Goal: Task Accomplishment & Management: Manage account settings

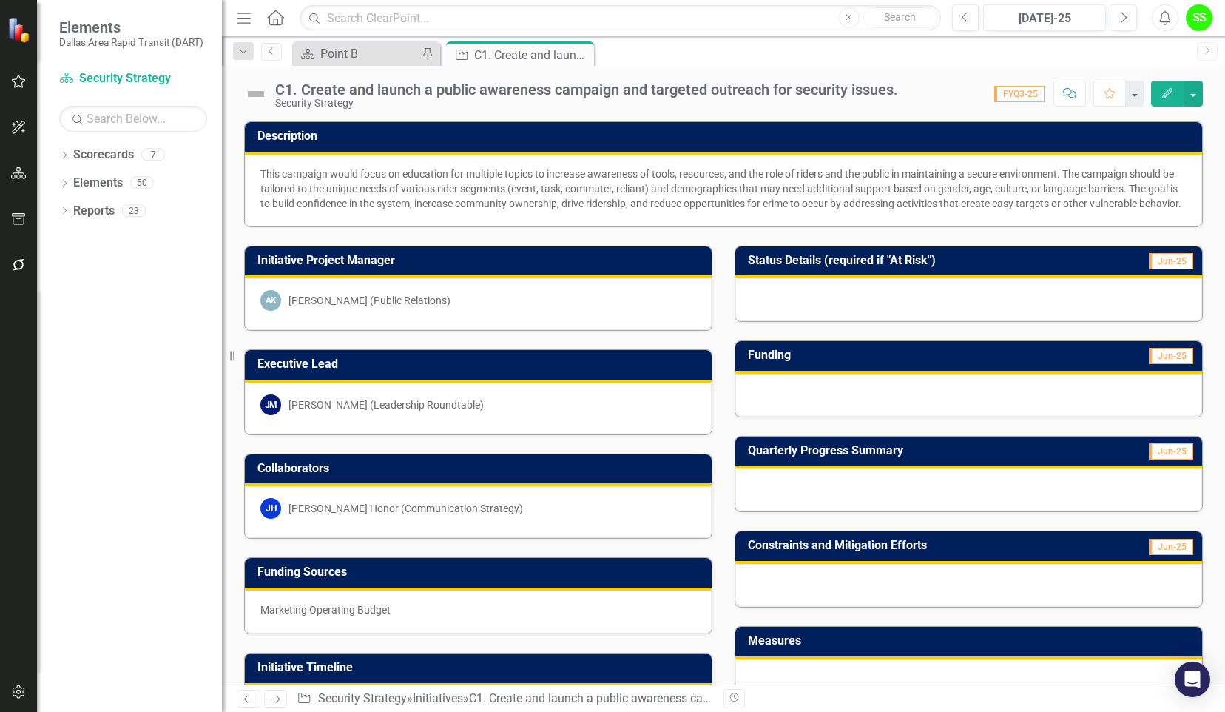
click at [284, 405] on div "[PERSON_NAME] [PERSON_NAME] (Leadership Roundtable)" at bounding box center [478, 404] width 436 height 21
click at [104, 161] on link "Scorecards" at bounding box center [103, 154] width 61 height 17
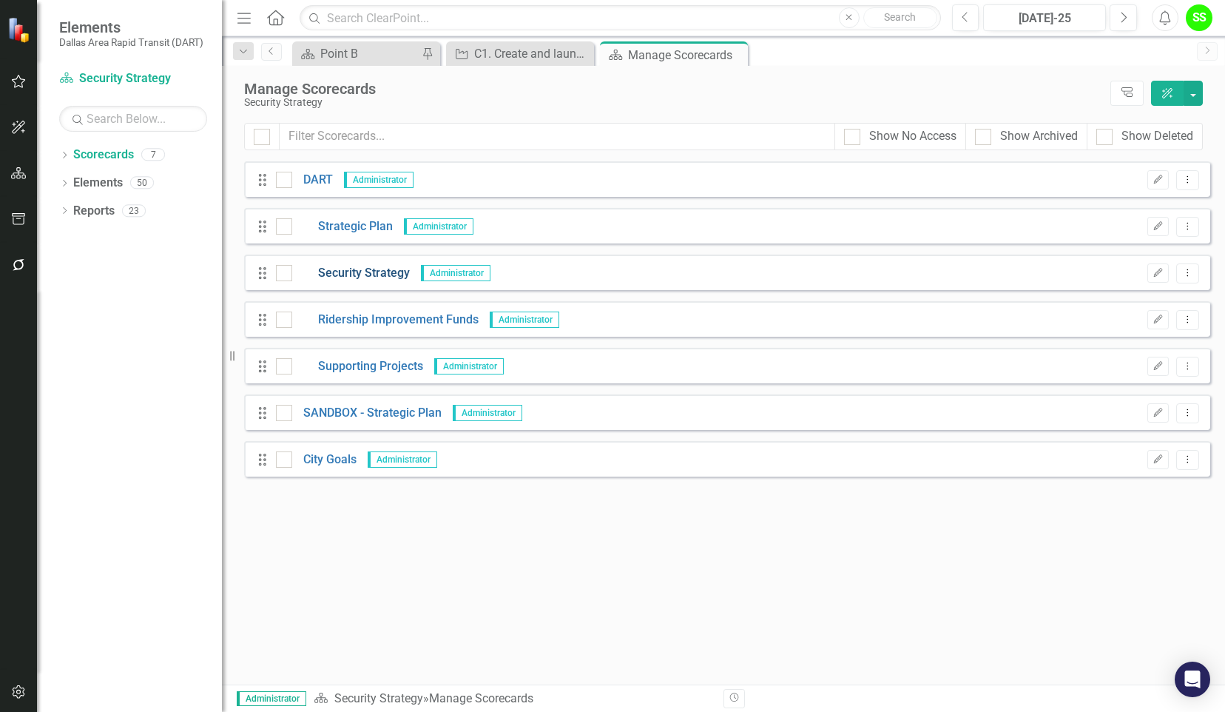
click at [361, 276] on link "Security Strategy" at bounding box center [351, 273] width 118 height 17
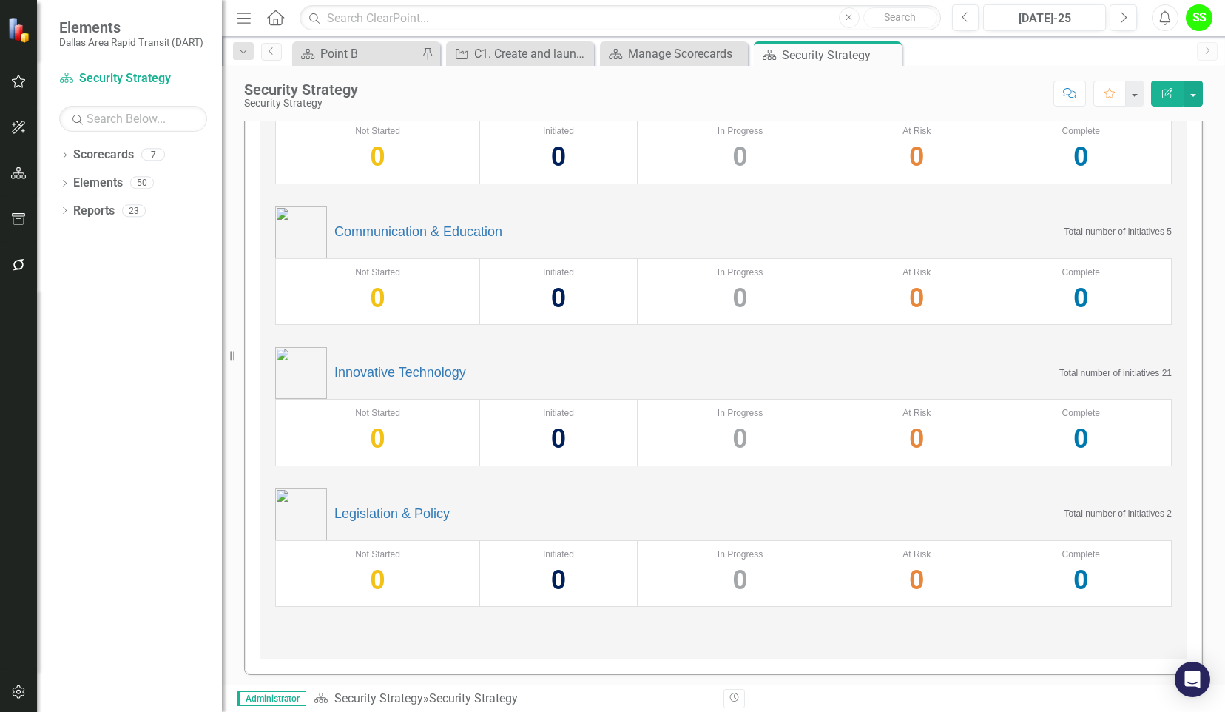
scroll to position [272, 0]
click at [364, 367] on link "Innovative Technology" at bounding box center [400, 372] width 132 height 15
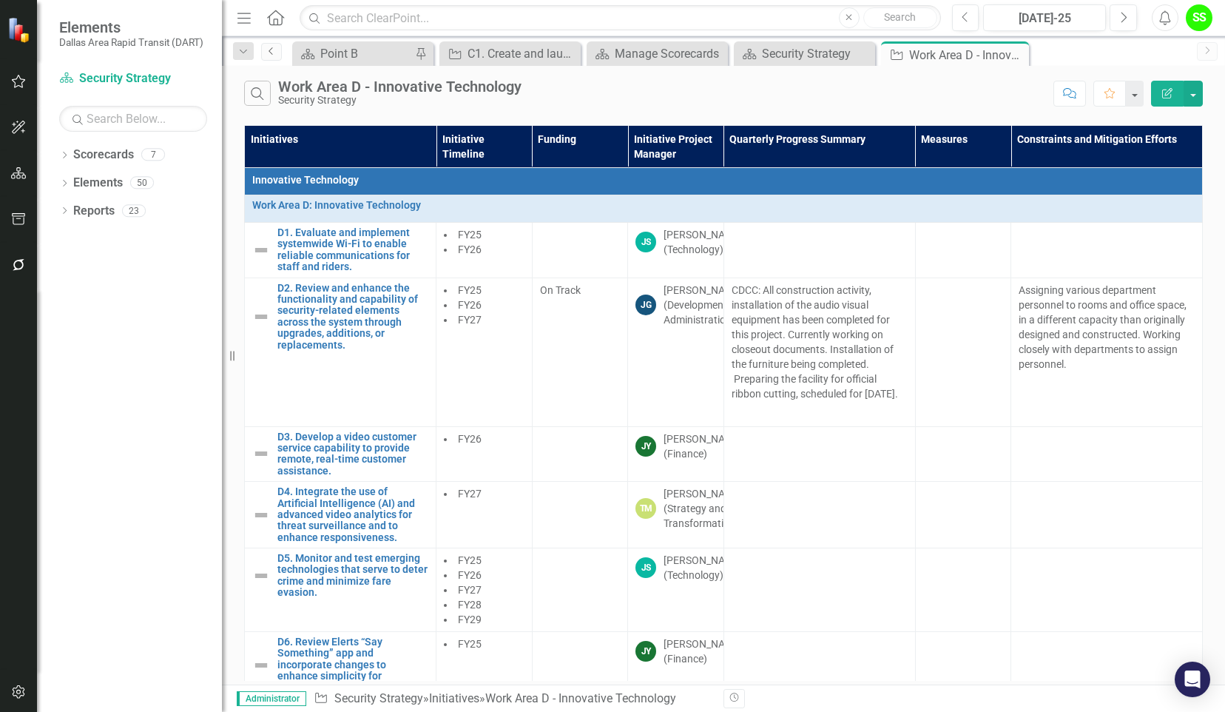
click at [272, 56] on link "Previous" at bounding box center [271, 52] width 21 height 18
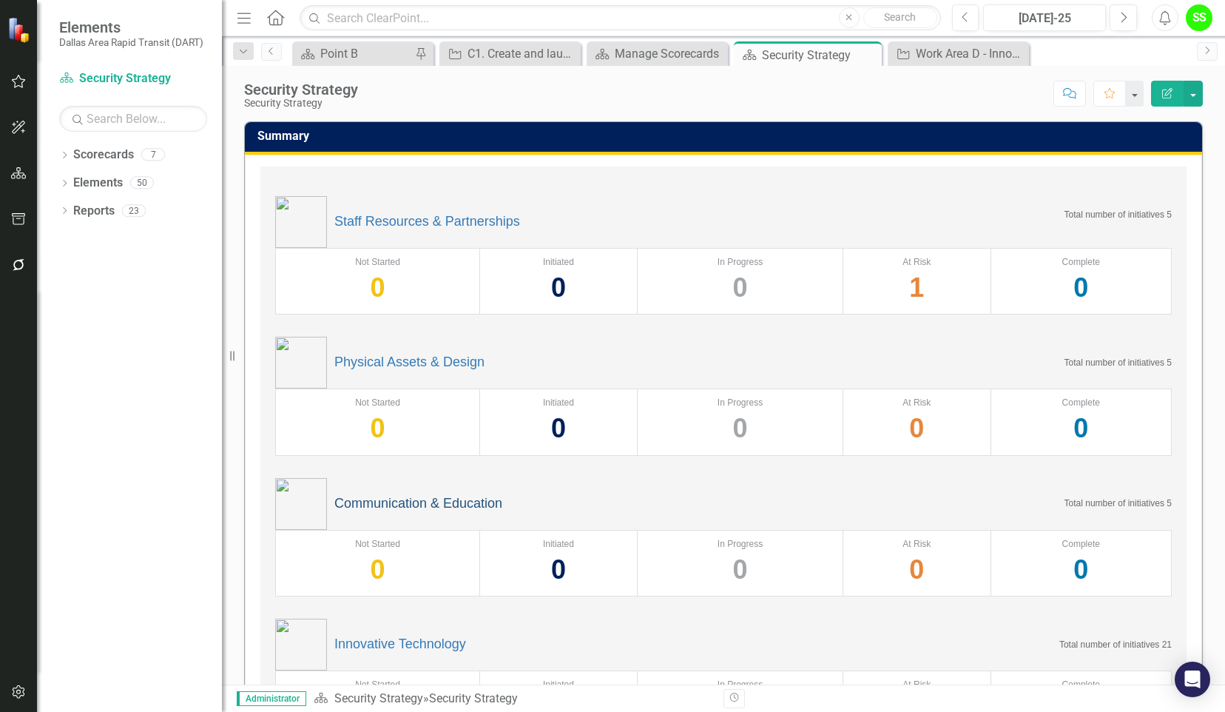
click at [382, 500] on link "Communication & Education" at bounding box center [418, 503] width 168 height 15
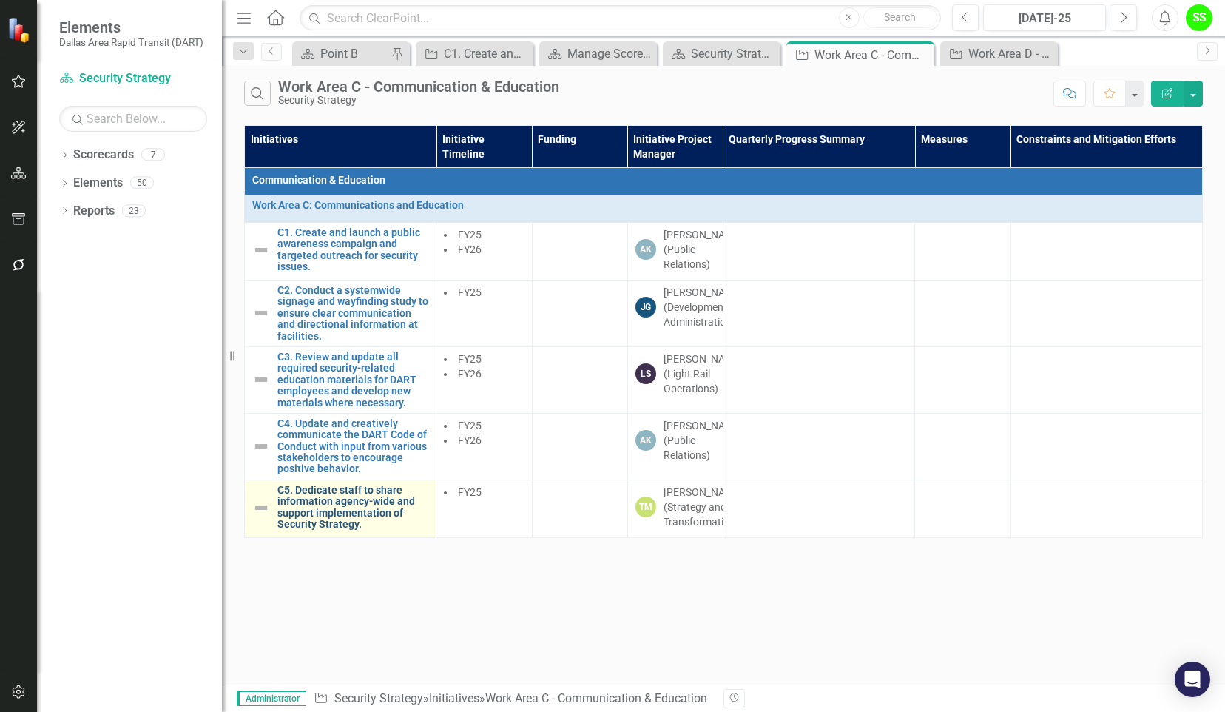
click at [336, 530] on link "C5. Dedicate staff to share information agency-wide and support implementation …" at bounding box center [352, 508] width 151 height 46
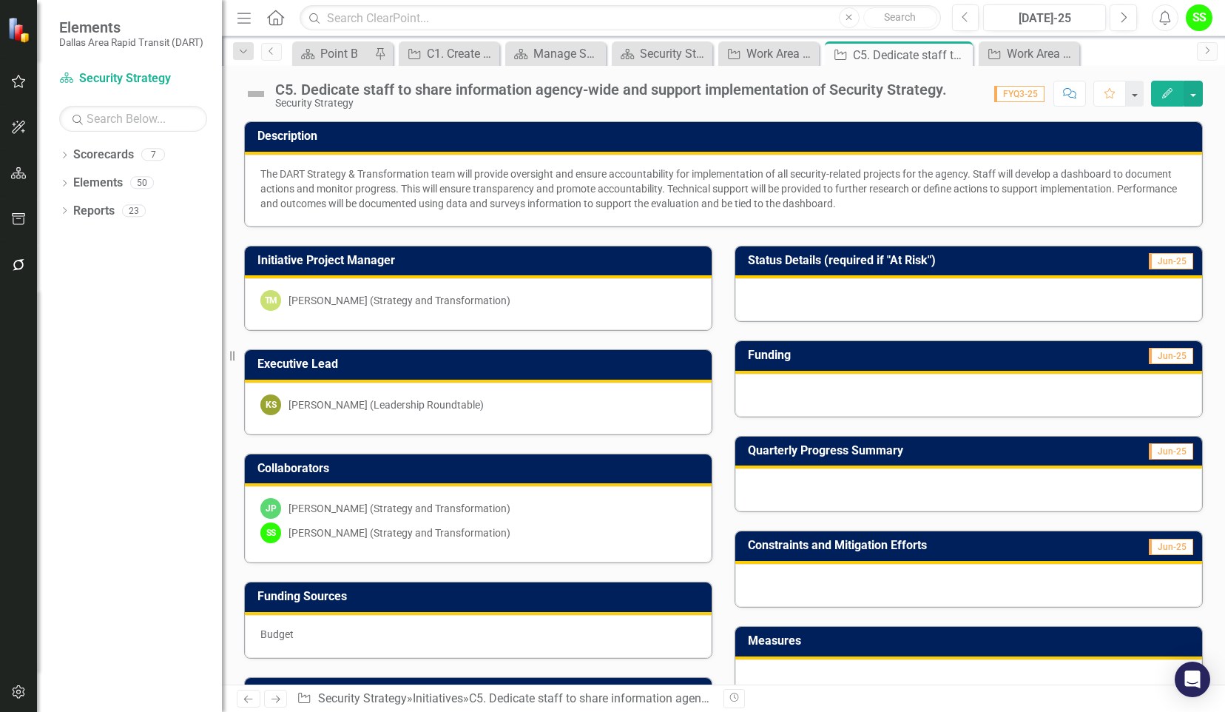
click at [254, 95] on img at bounding box center [256, 94] width 24 height 24
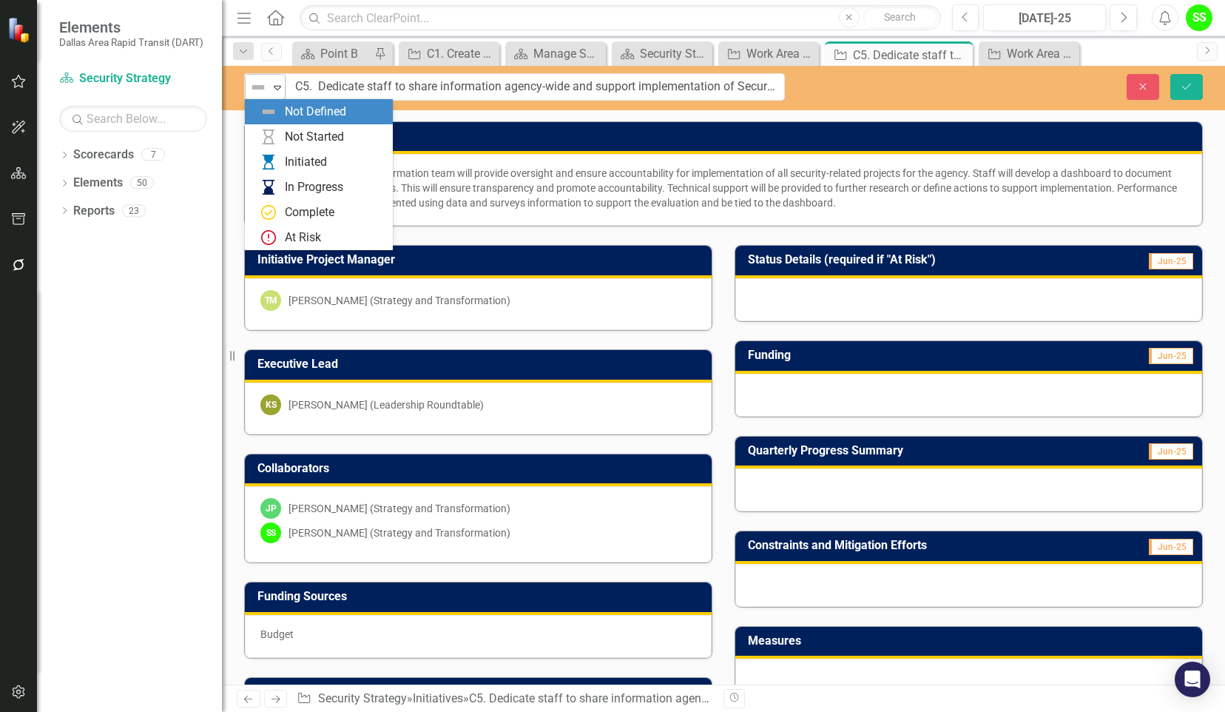
click at [269, 90] on div "Not Defined" at bounding box center [259, 87] width 22 height 21
click at [293, 212] on div "Complete" at bounding box center [310, 212] width 50 height 17
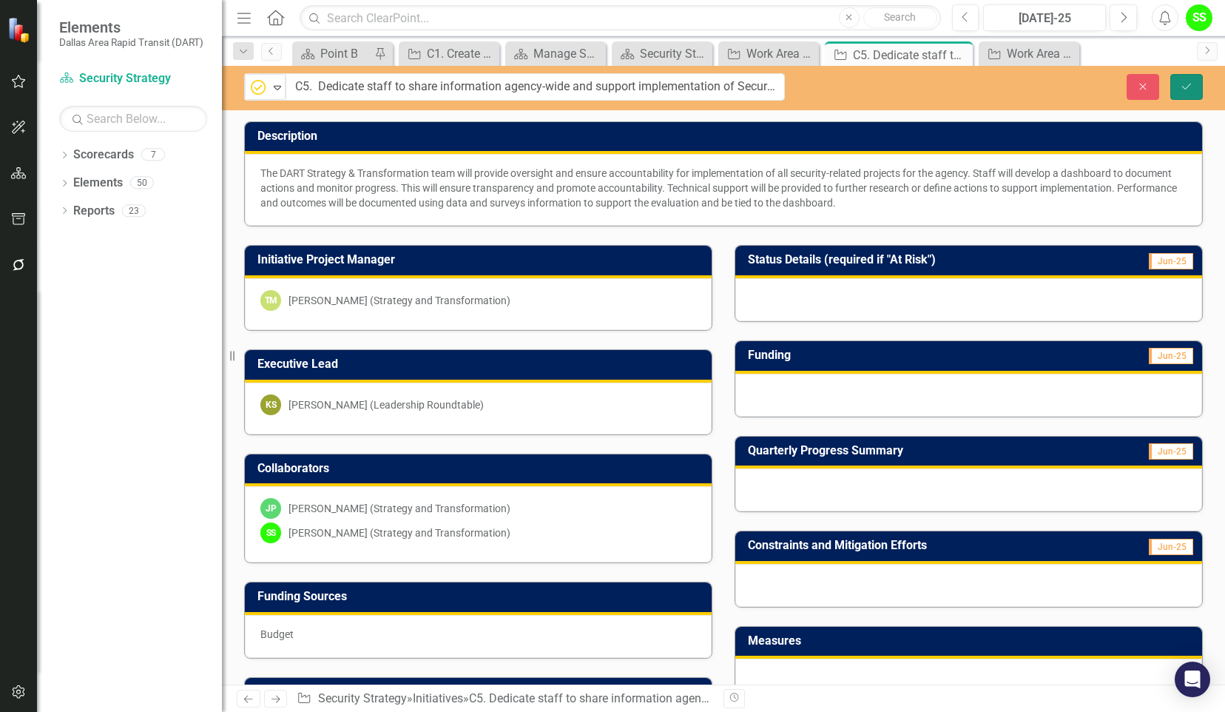
click at [1189, 89] on icon "Save" at bounding box center [1186, 86] width 13 height 10
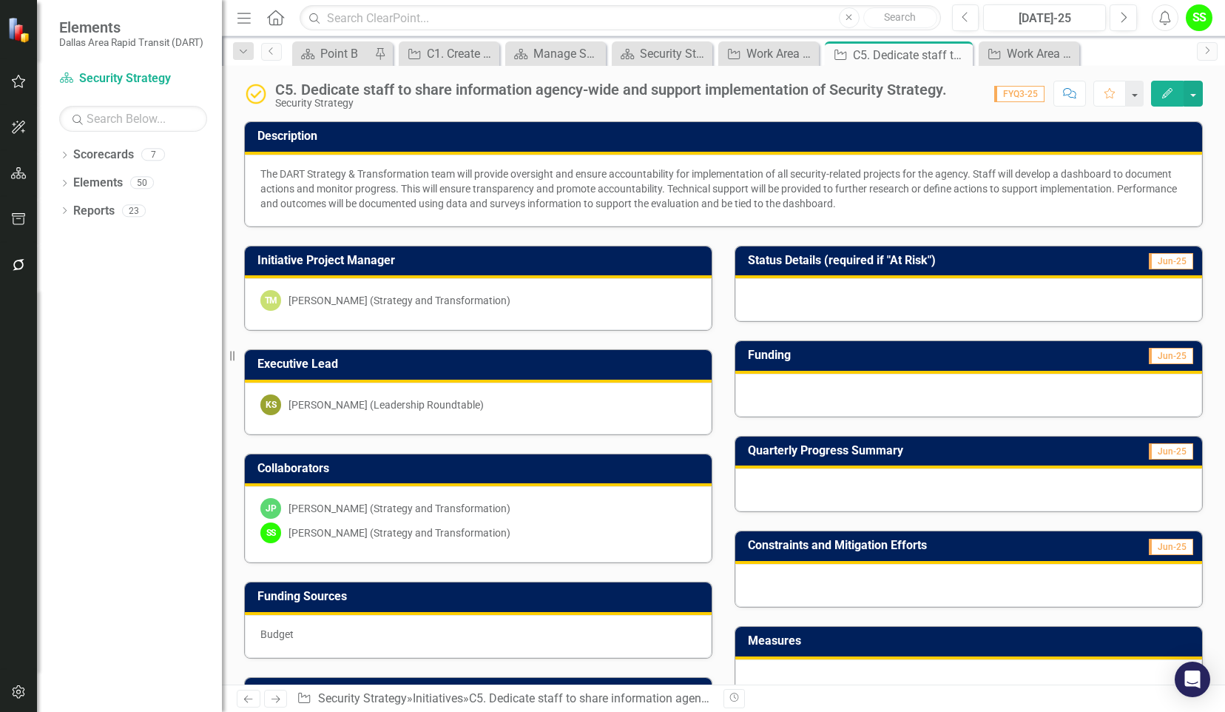
click at [252, 94] on img at bounding box center [256, 94] width 24 height 24
click at [272, 51] on icon "Previous" at bounding box center [272, 51] width 12 height 9
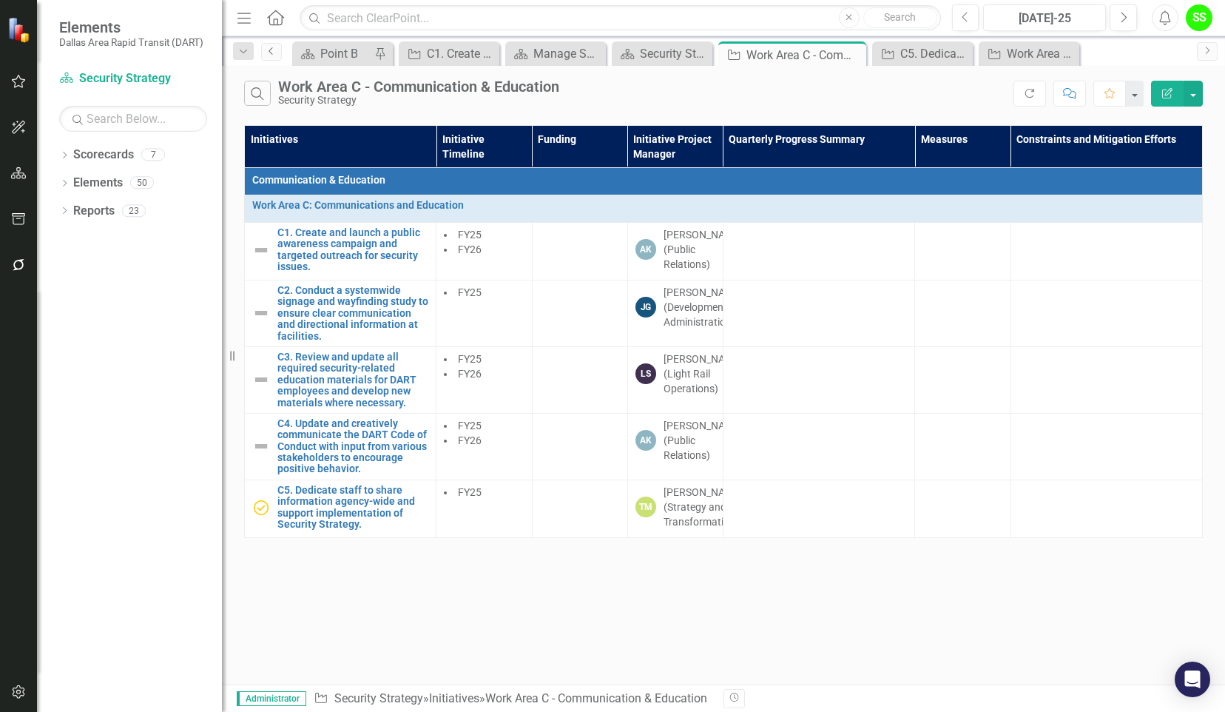
click at [274, 55] on link "Previous" at bounding box center [271, 52] width 21 height 18
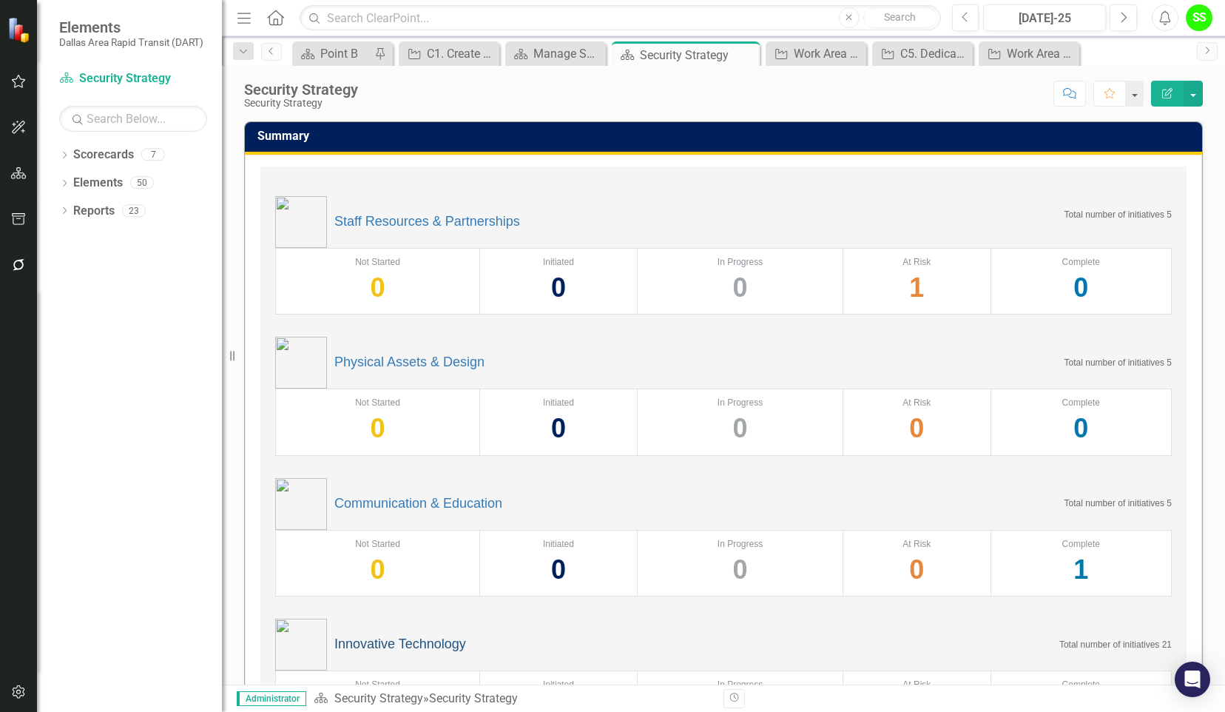
click at [379, 647] on link "Innovative Technology" at bounding box center [400, 644] width 132 height 15
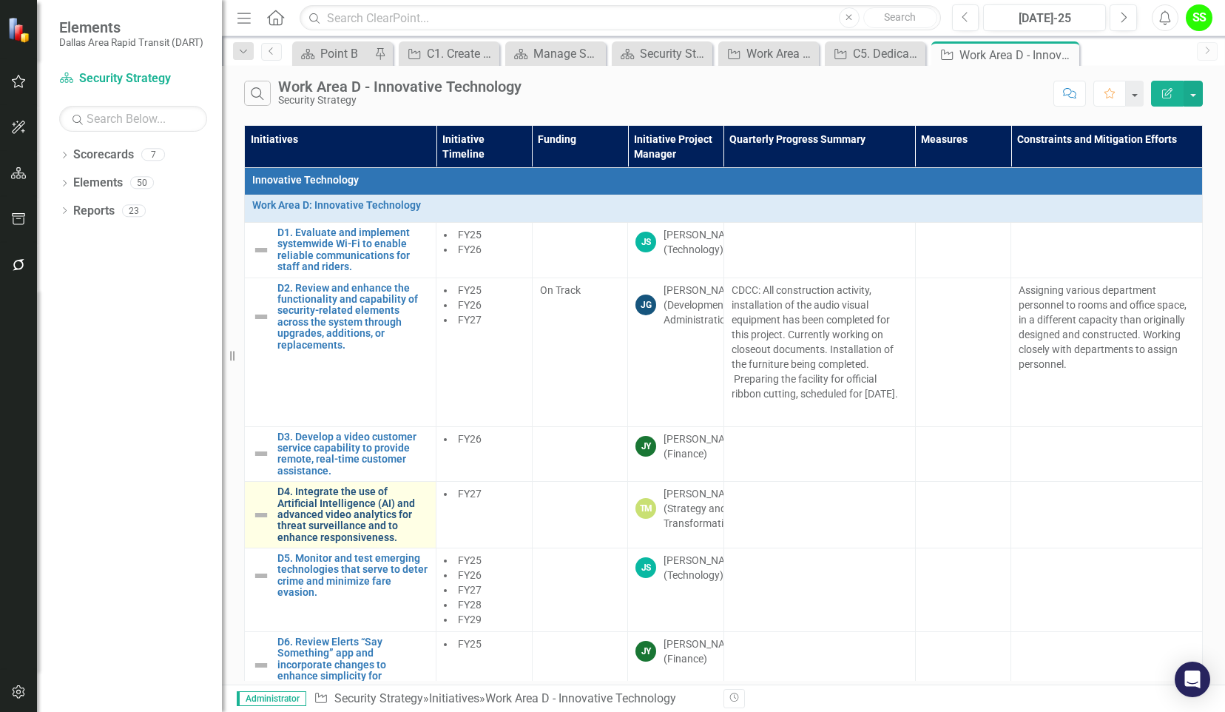
click at [338, 521] on link "D4. Integrate the use of Artificial Intelligence (AI) and advanced video analyt…" at bounding box center [352, 514] width 151 height 57
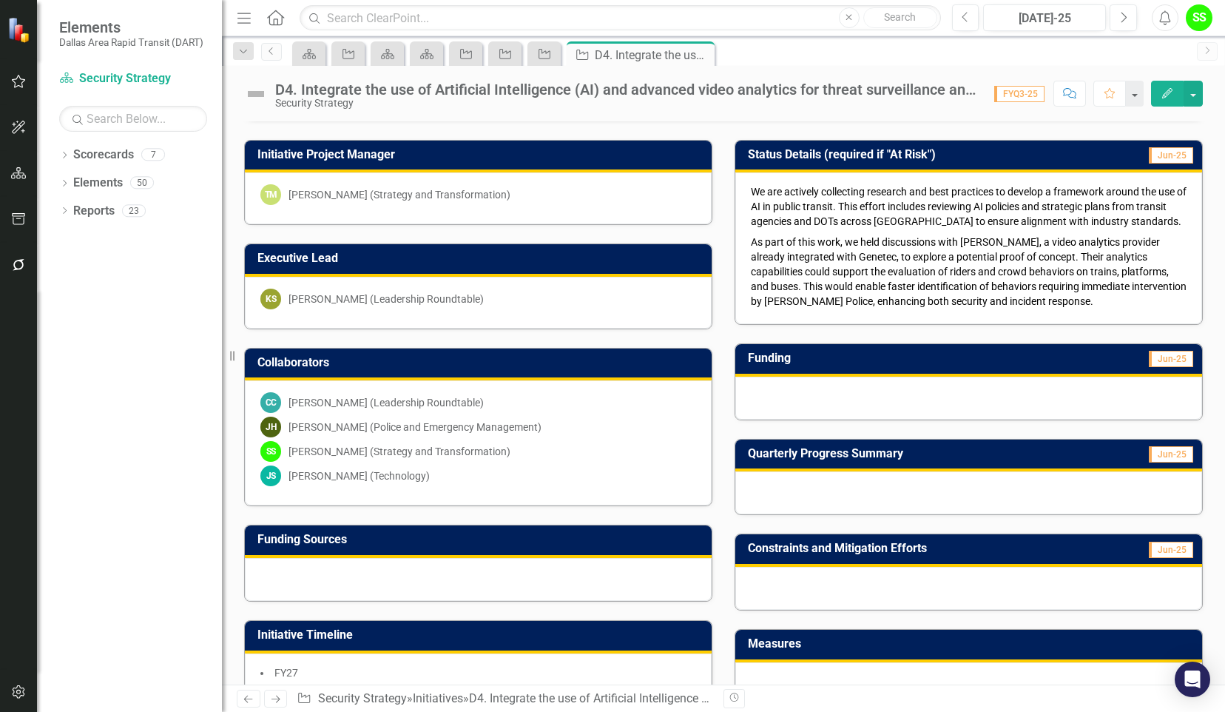
scroll to position [152, 0]
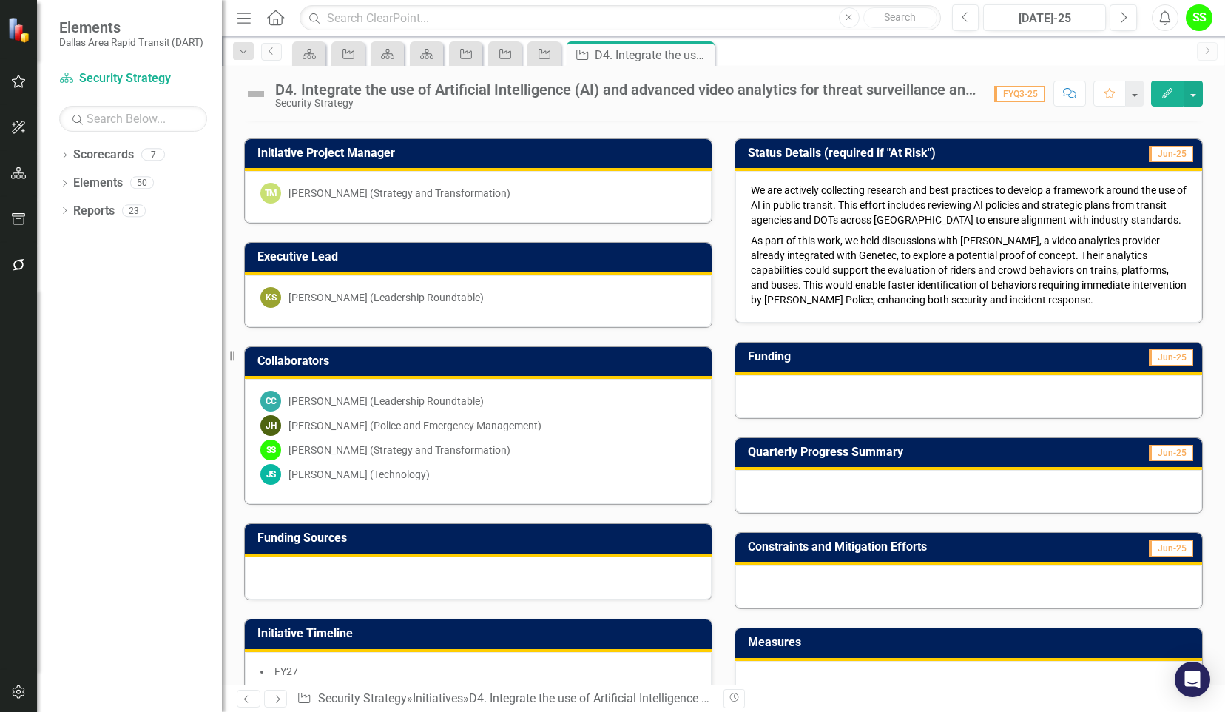
click at [911, 259] on p "As part of this work, we held discussions with [PERSON_NAME], a video analytics…" at bounding box center [969, 268] width 436 height 77
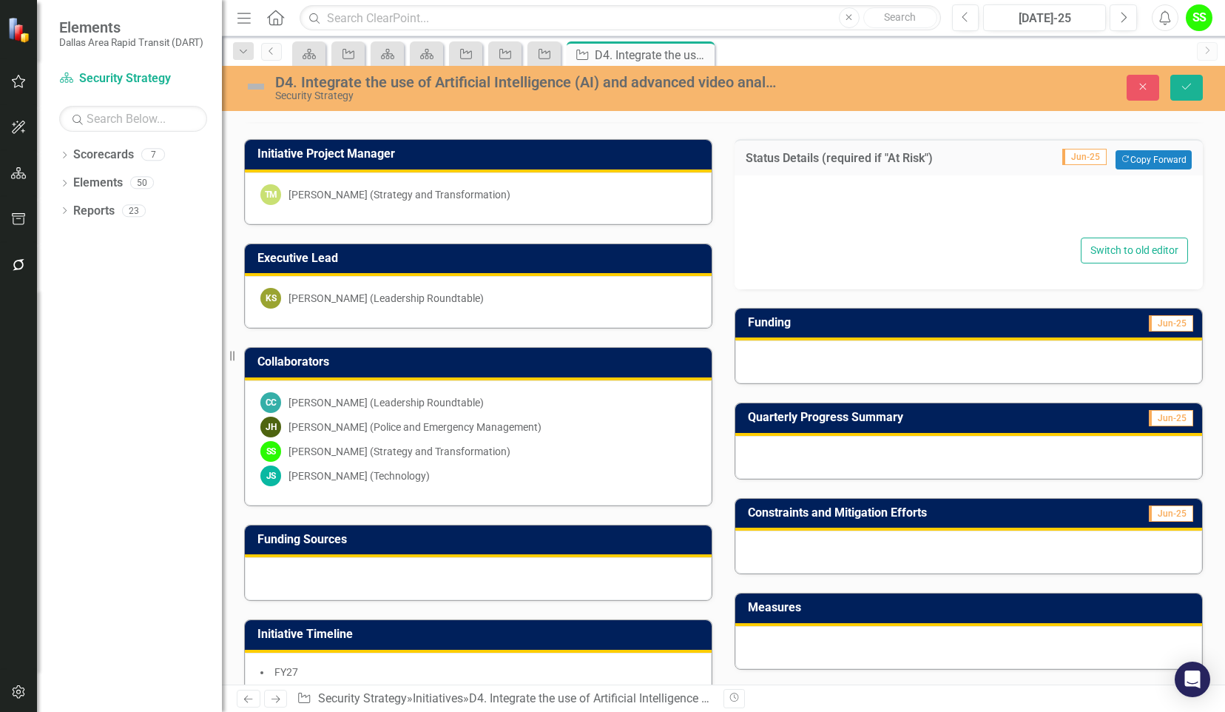
type textarea "<p><span style="color: #000000;">We are actively collecting research and best p…"
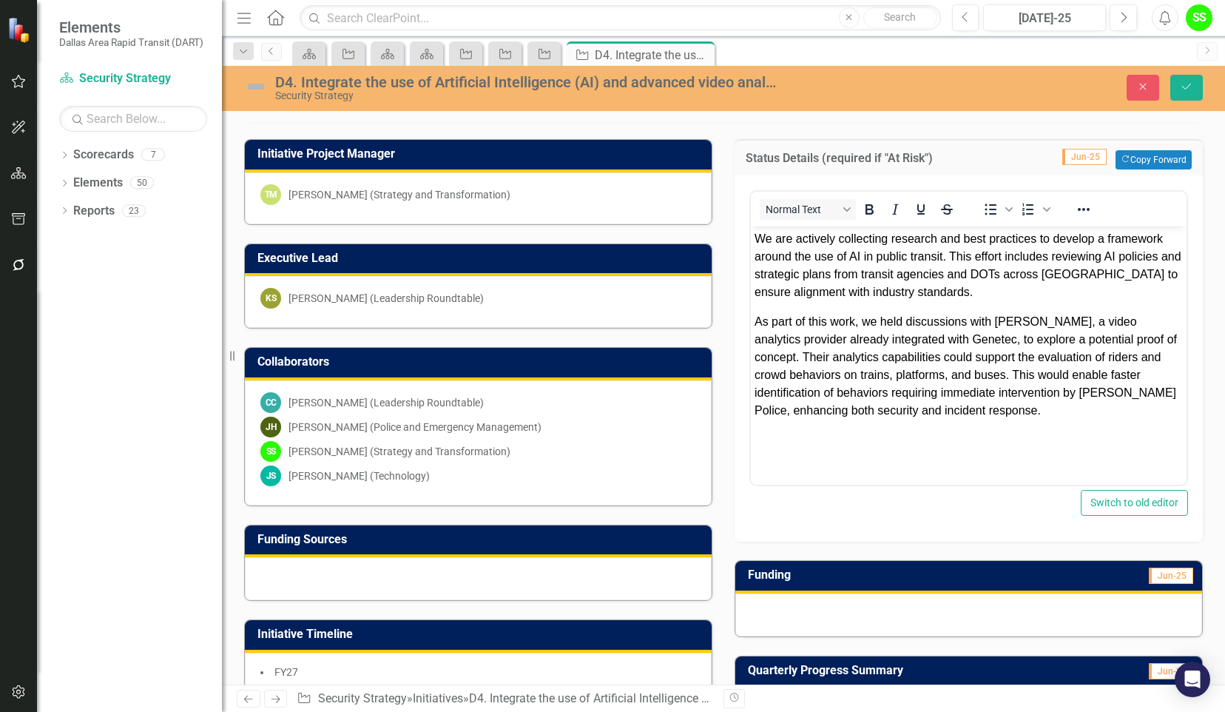
scroll to position [0, 0]
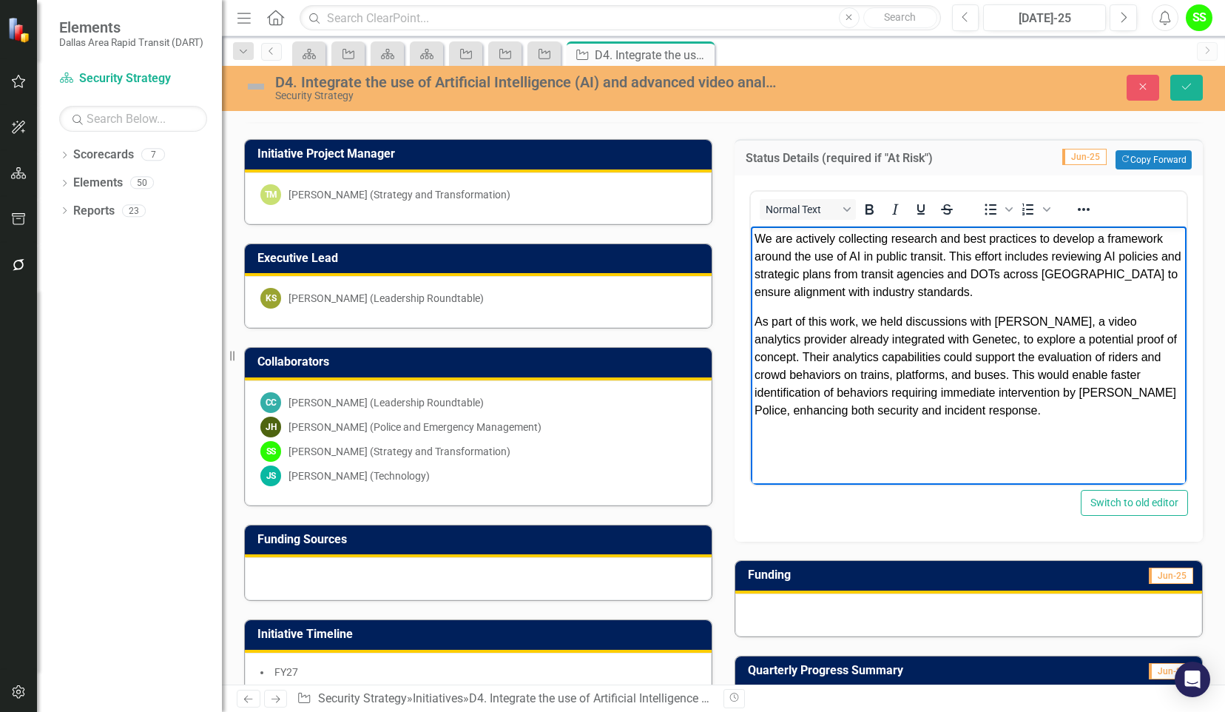
click at [1023, 426] on body "We are actively collecting research and best practices to develop a framework a…" at bounding box center [969, 337] width 436 height 222
click at [257, 86] on img at bounding box center [256, 87] width 24 height 24
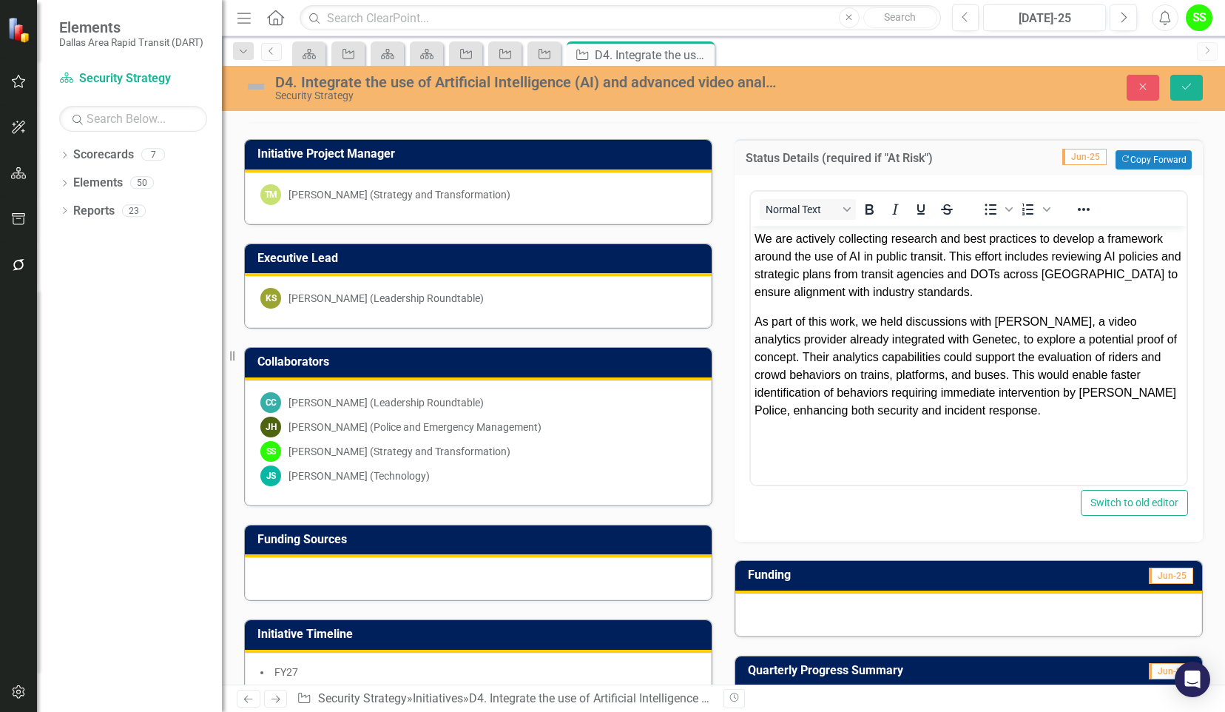
click at [257, 86] on img at bounding box center [256, 87] width 24 height 24
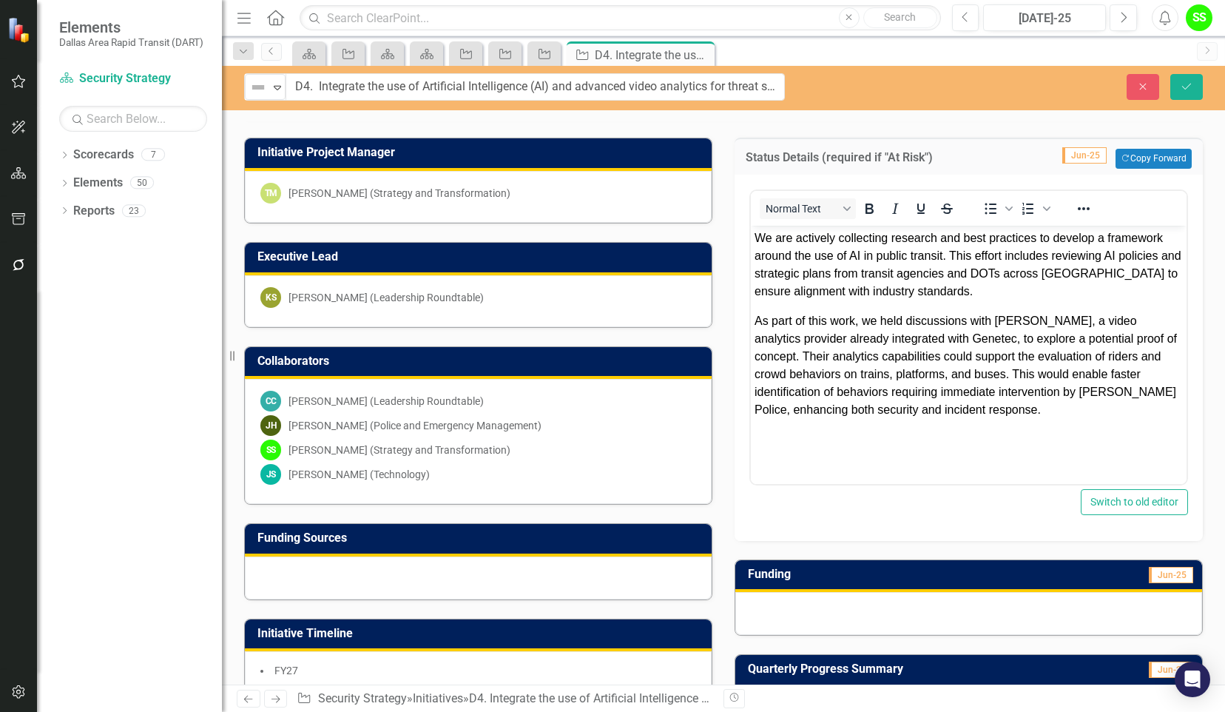
click at [257, 86] on img at bounding box center [258, 87] width 18 height 18
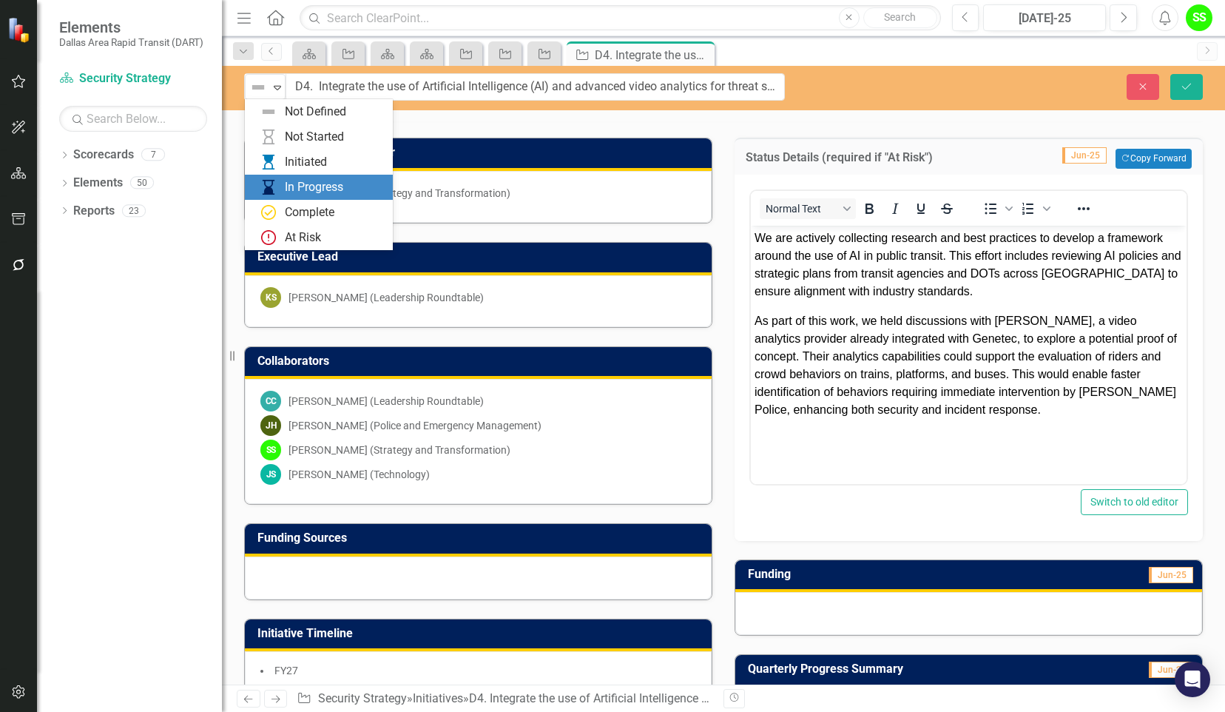
click at [277, 186] on img at bounding box center [269, 187] width 18 height 18
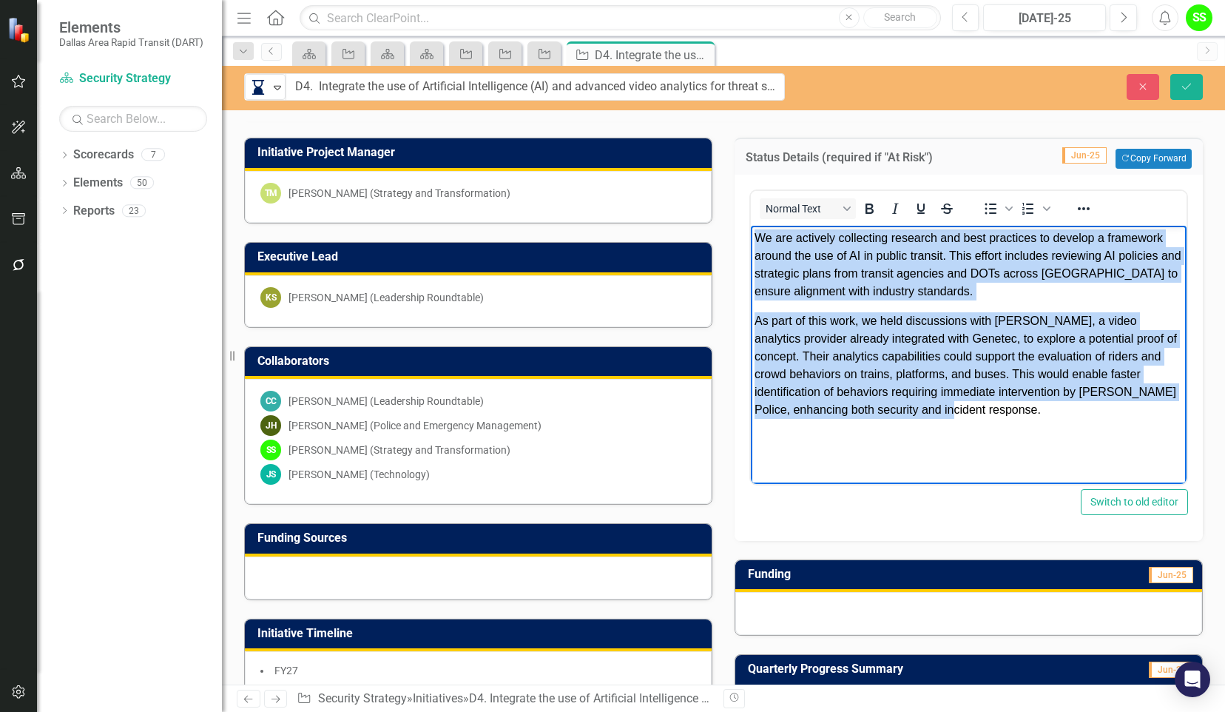
drag, startPoint x: 753, startPoint y: 235, endPoint x: 1053, endPoint y: 414, distance: 349.0
click at [1053, 414] on body "We are actively collecting research and best practices to develop a framework a…" at bounding box center [969, 336] width 436 height 222
copy body "We are actively collecting research and best practices to develop a framework a…"
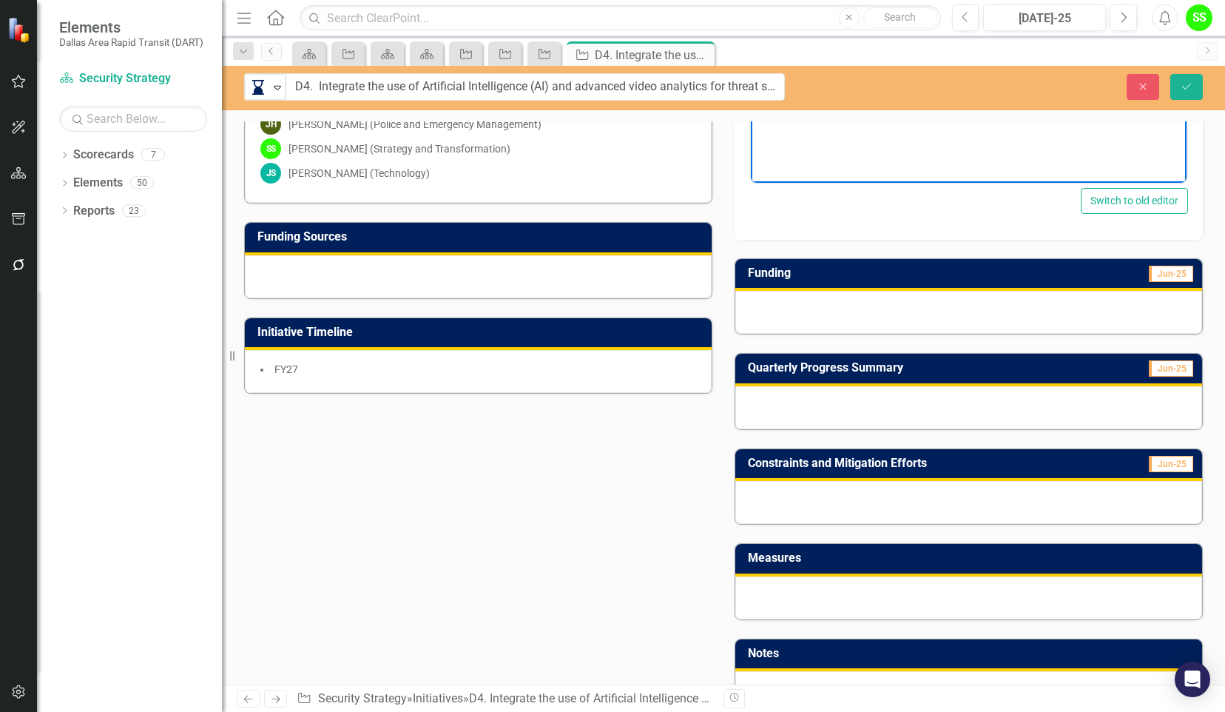
scroll to position [473, 0]
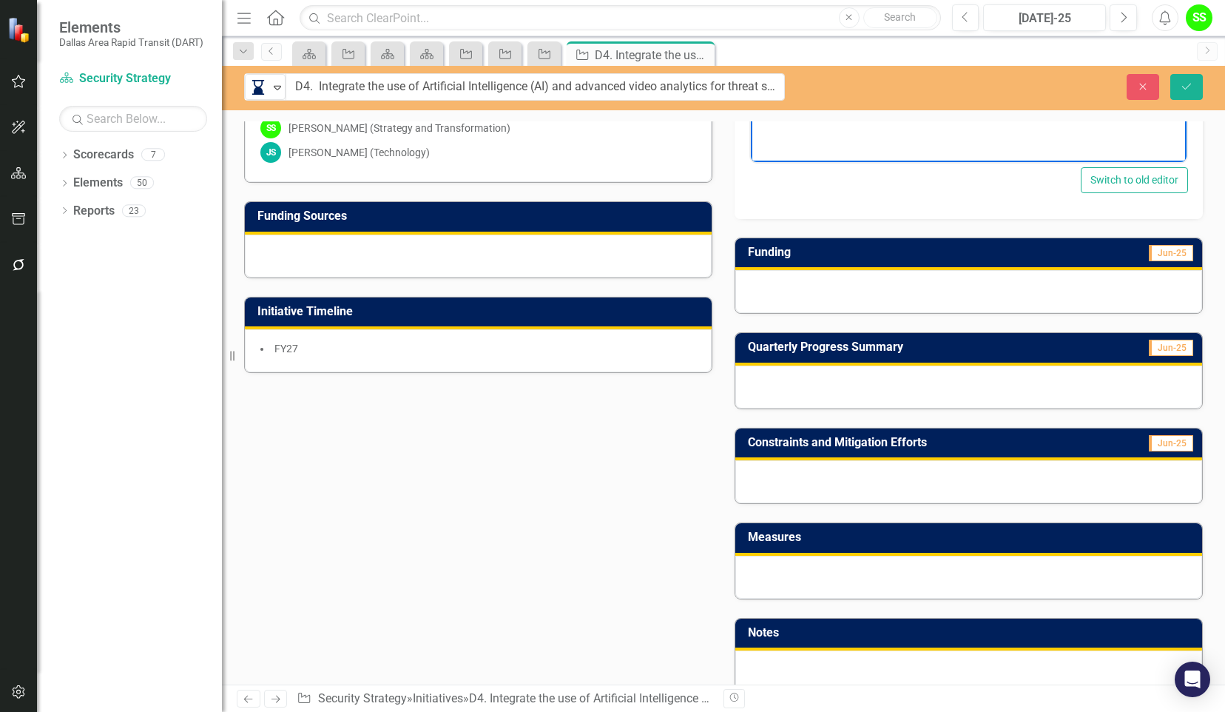
click at [759, 371] on div at bounding box center [968, 386] width 467 height 43
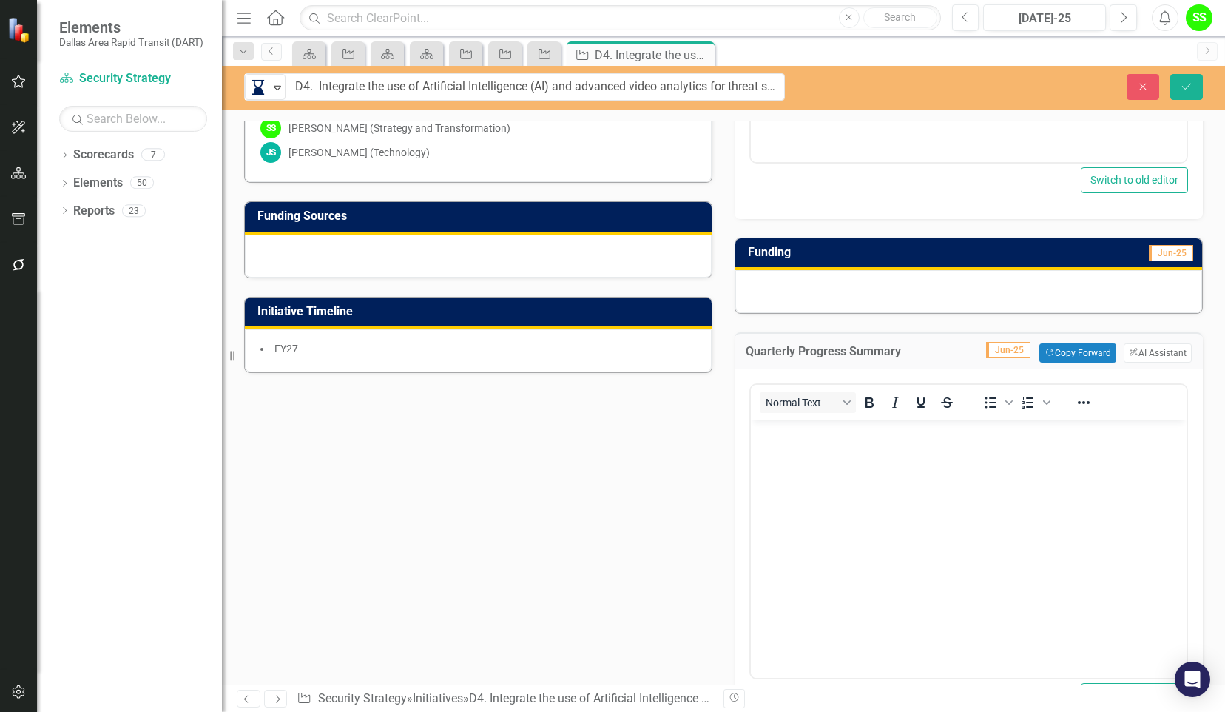
scroll to position [0, 0]
click at [794, 437] on p "Rich Text Area. Press ALT-0 for help." at bounding box center [969, 432] width 428 height 18
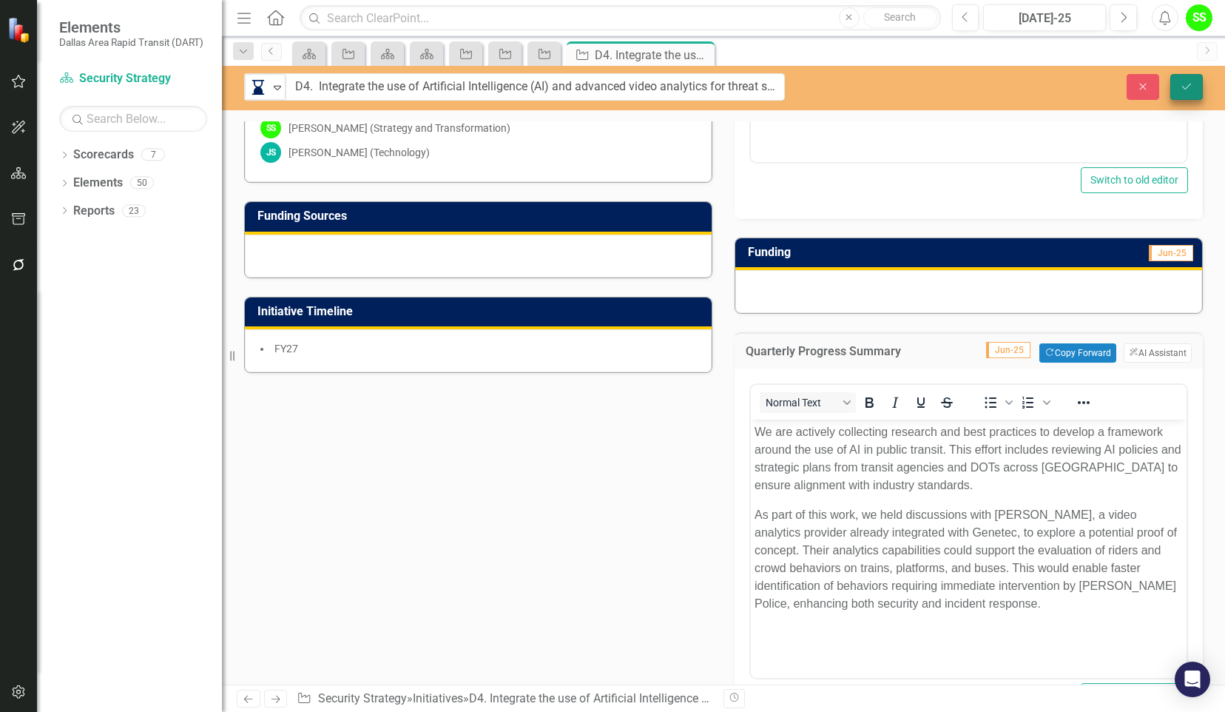
click at [1181, 90] on icon "Save" at bounding box center [1186, 86] width 13 height 10
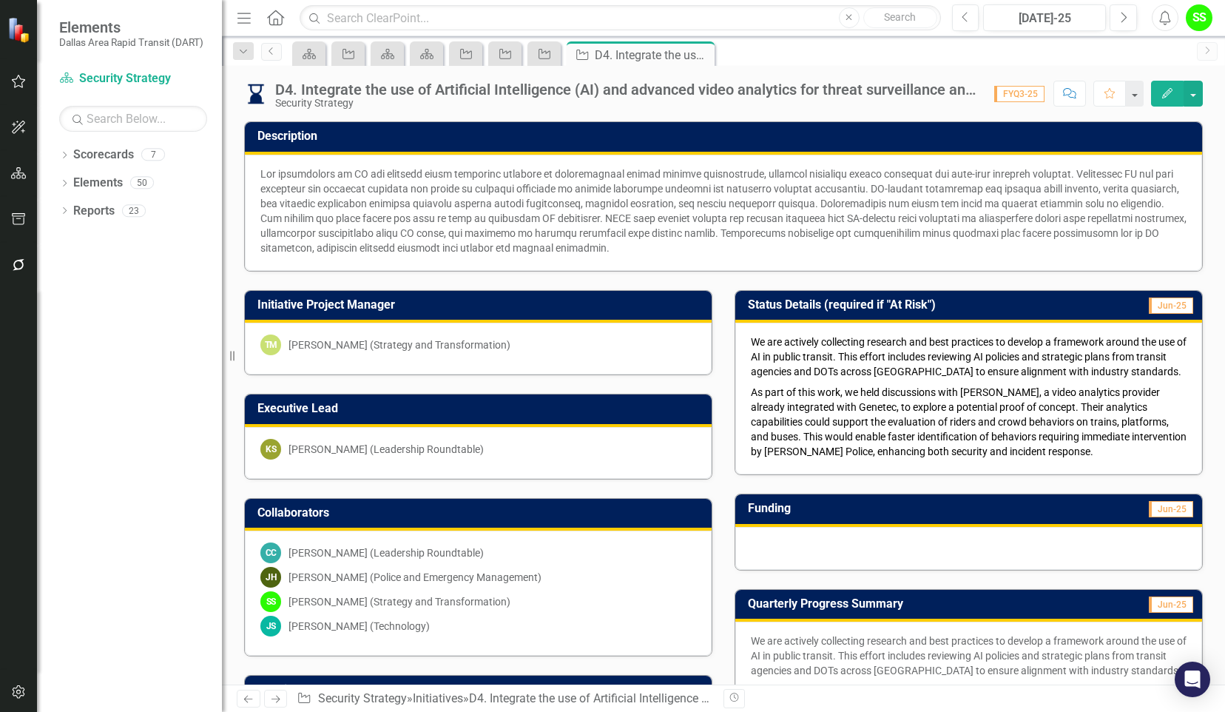
click at [84, 467] on div "Dropdown Scorecards 7 Dropdown DART Strategic Plan Security Strategy Ridership …" at bounding box center [129, 427] width 185 height 569
click at [275, 55] on link "Previous" at bounding box center [271, 52] width 21 height 18
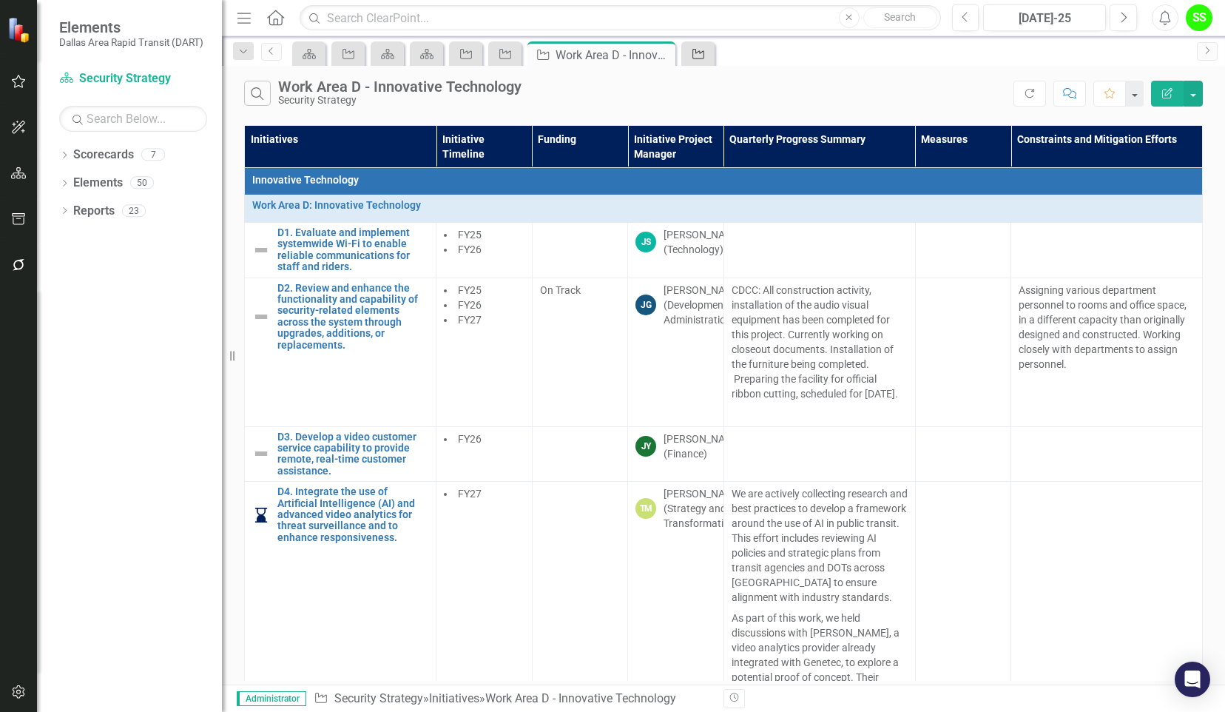
click at [700, 55] on icon "Initiative" at bounding box center [698, 54] width 15 height 12
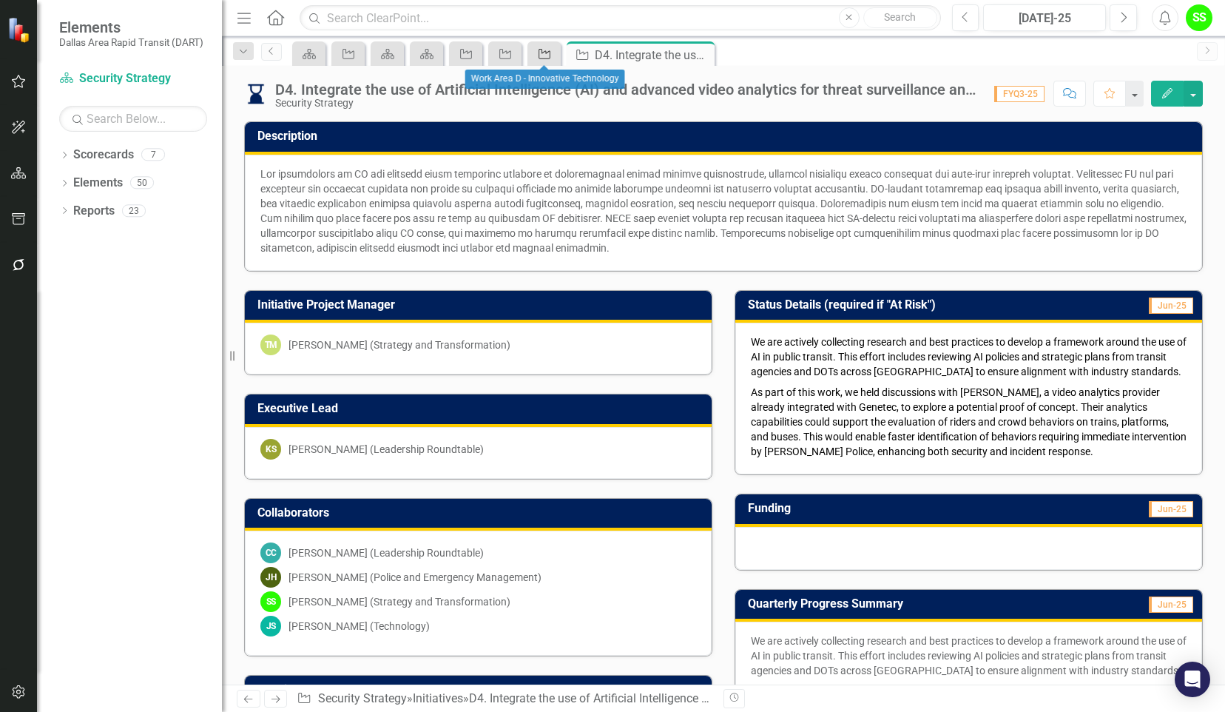
click at [547, 46] on div "Initiative" at bounding box center [541, 53] width 21 height 18
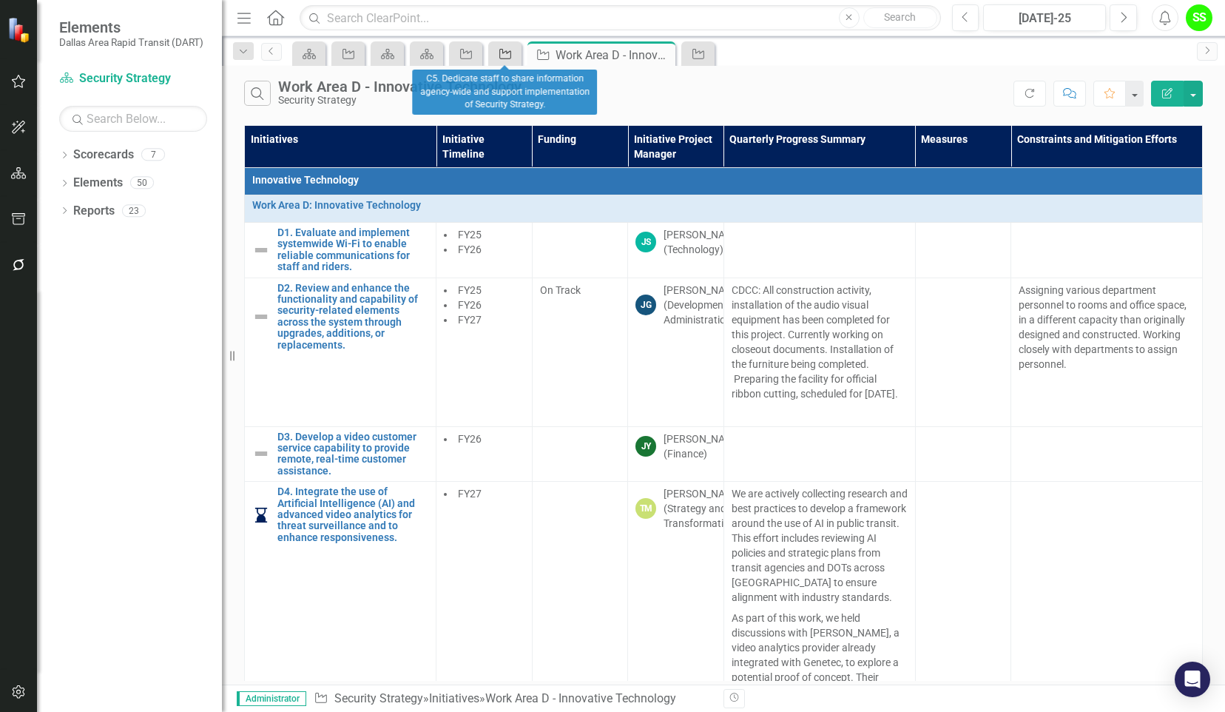
click at [502, 55] on icon "Initiative" at bounding box center [505, 54] width 15 height 12
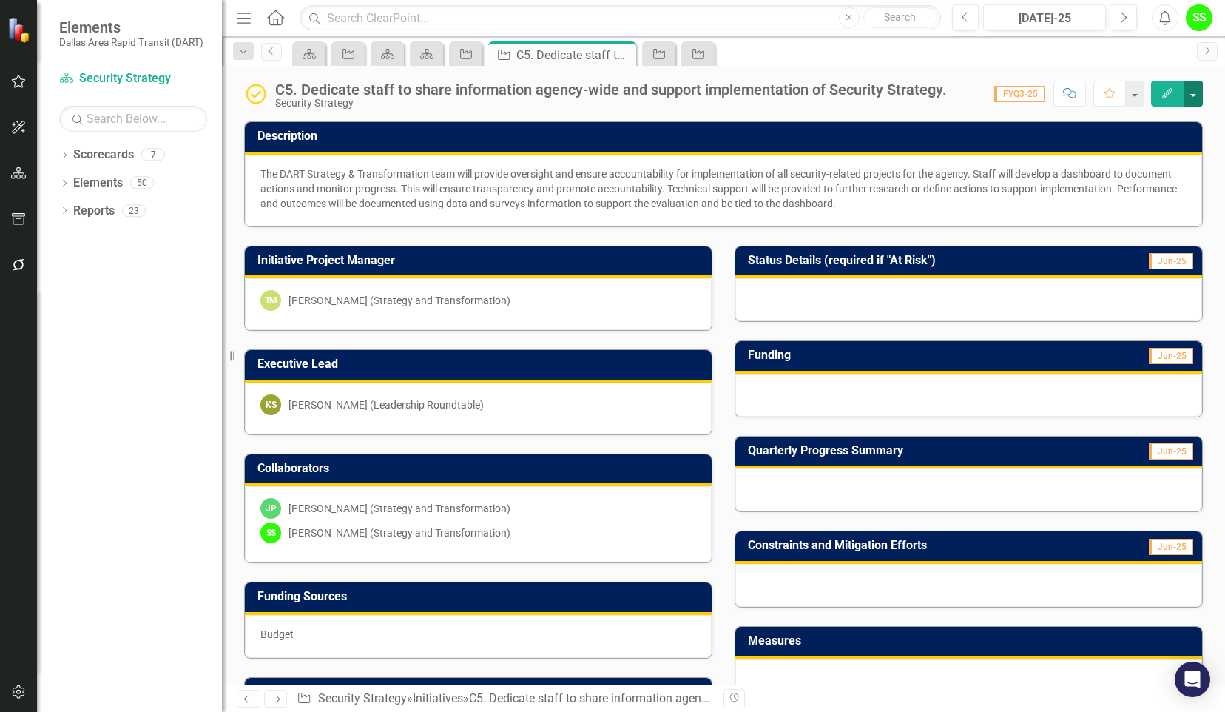
click at [1193, 87] on button "button" at bounding box center [1193, 94] width 19 height 26
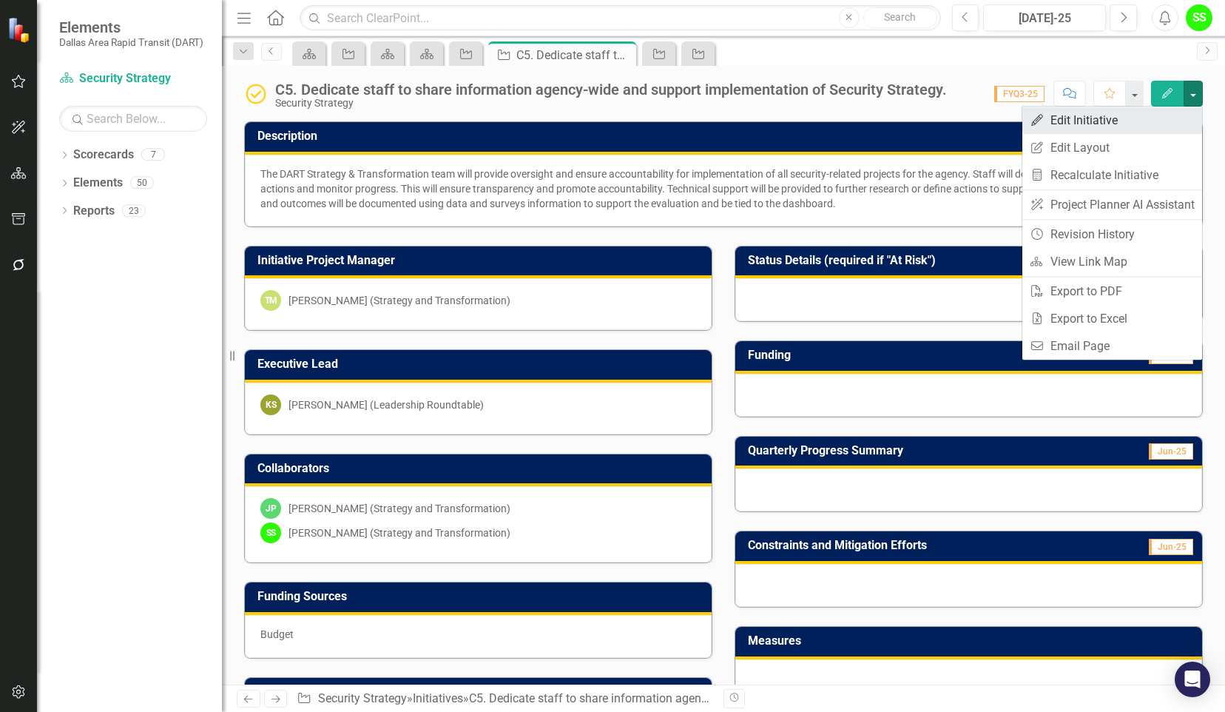
click at [1098, 126] on link "Edit Edit Initiative" at bounding box center [1112, 120] width 180 height 27
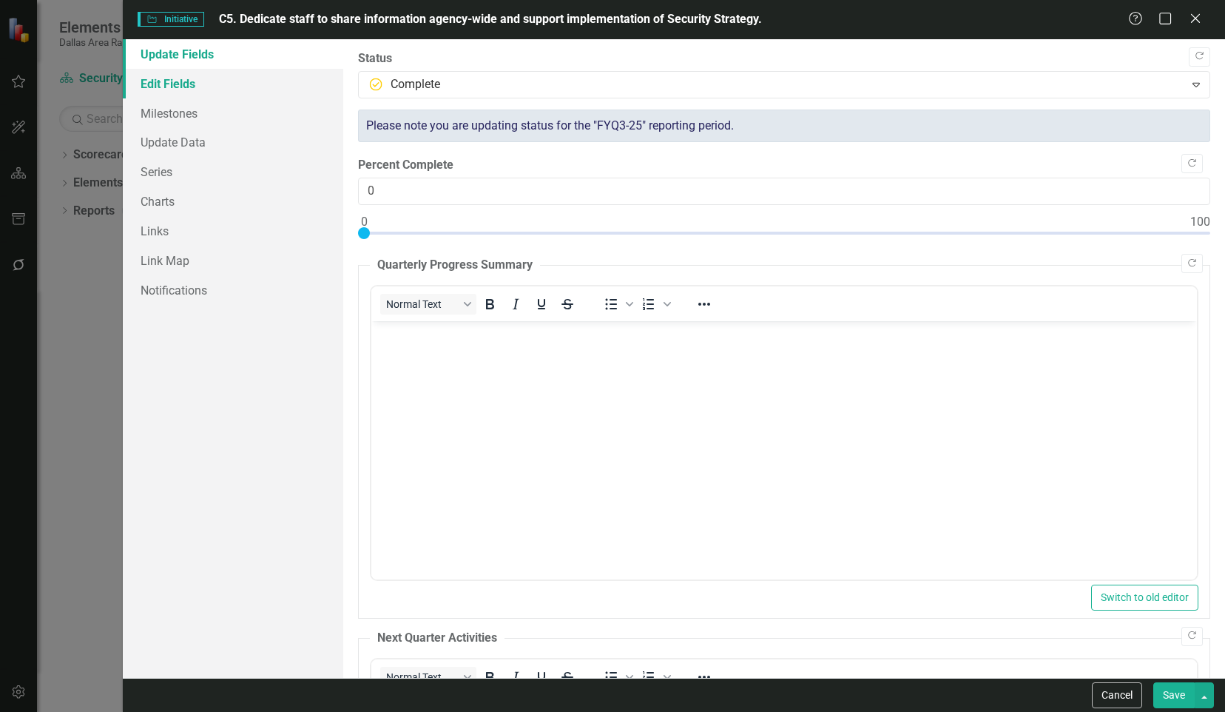
click at [174, 88] on link "Edit Fields" at bounding box center [233, 84] width 220 height 30
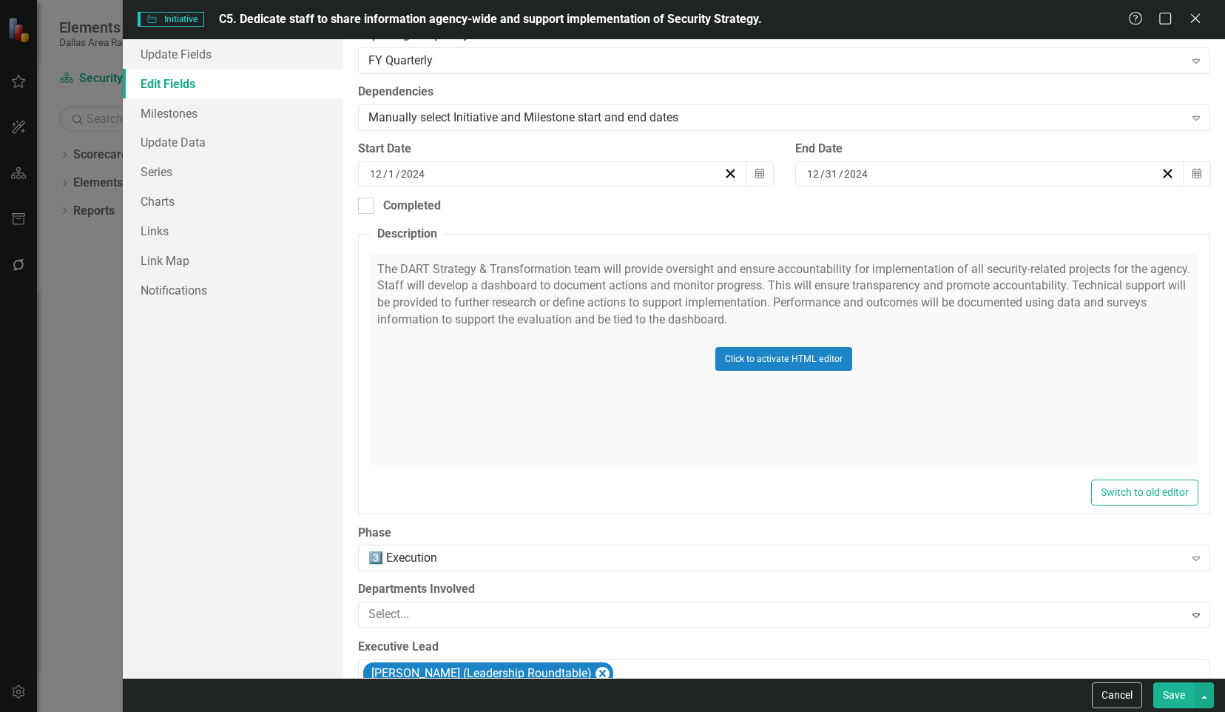
scroll to position [411, 0]
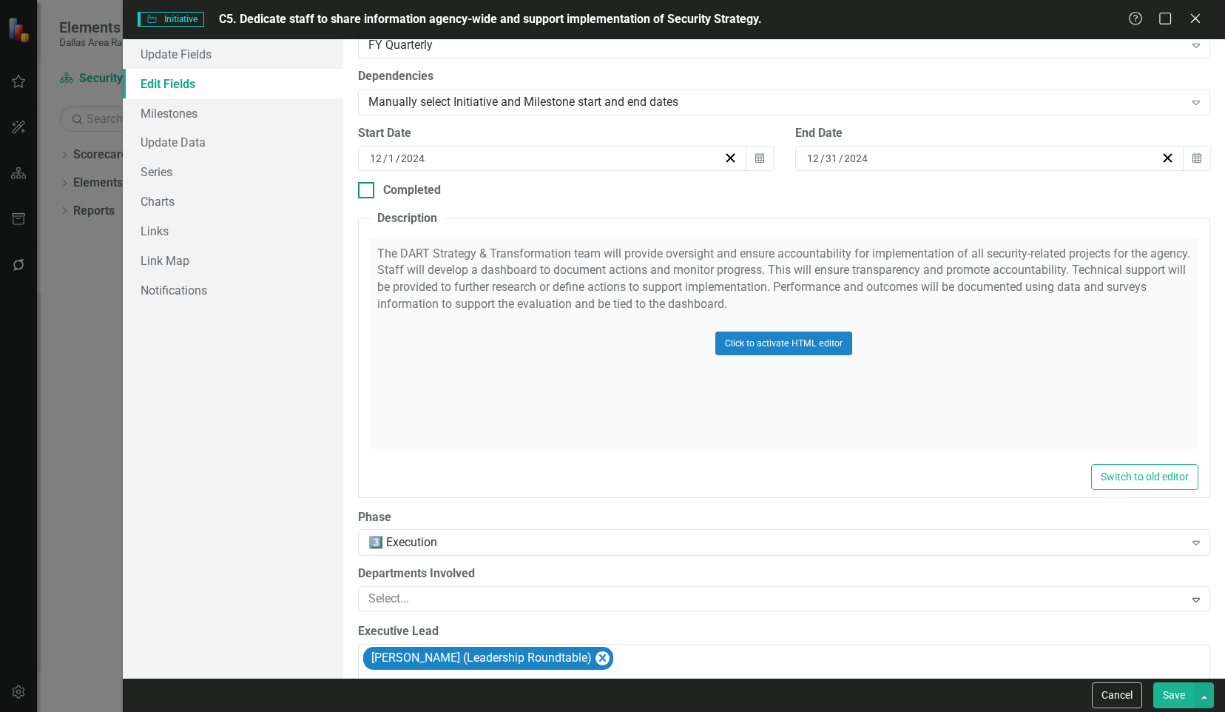
click at [365, 188] on input "Completed" at bounding box center [363, 187] width 10 height 10
checkbox input "true"
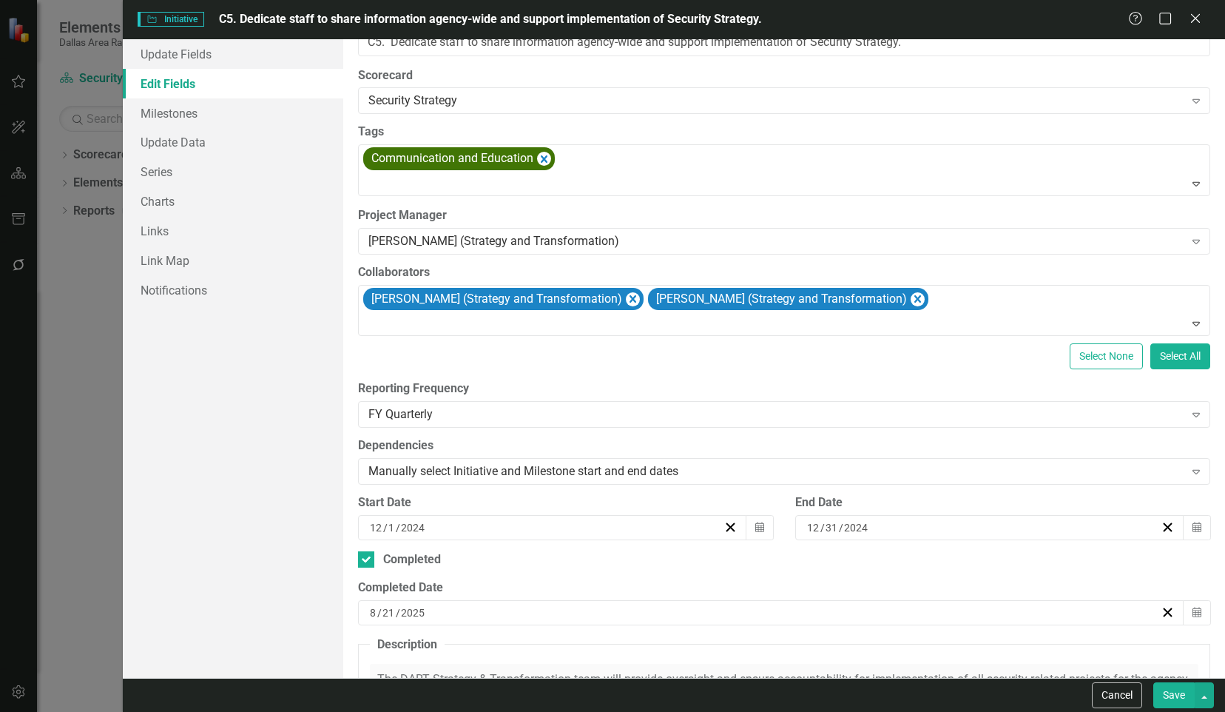
scroll to position [0, 0]
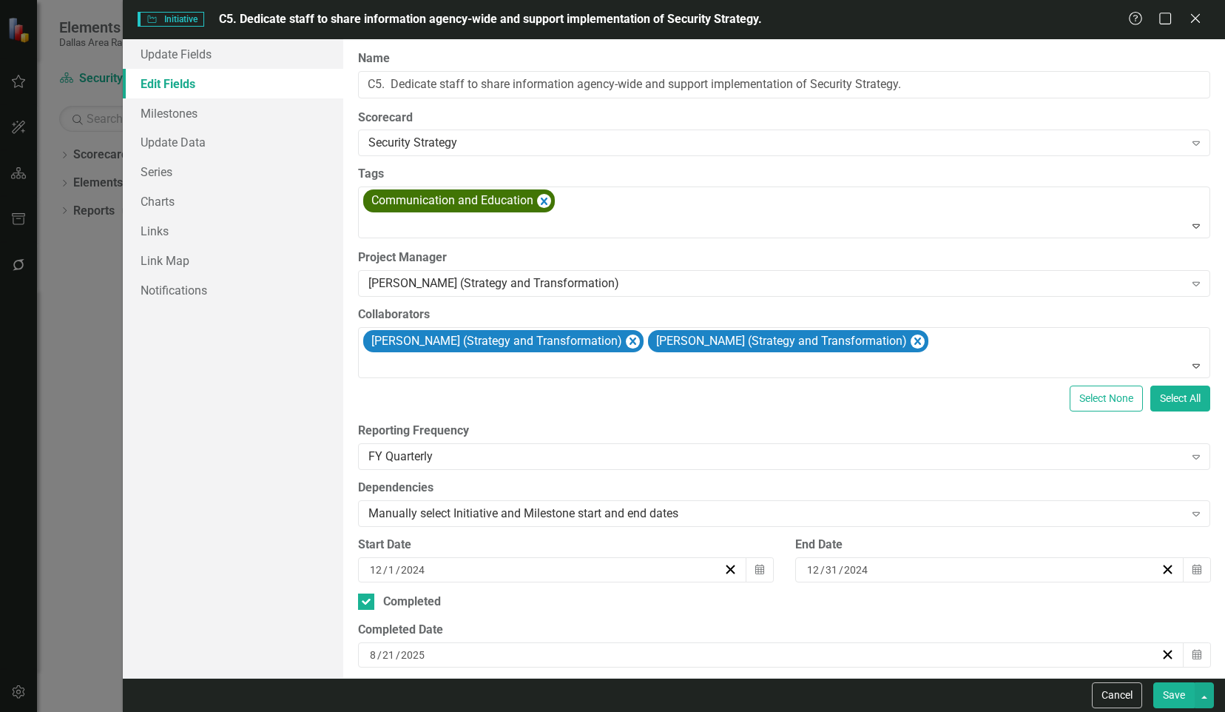
click at [1170, 688] on button "Save" at bounding box center [1173, 695] width 41 height 26
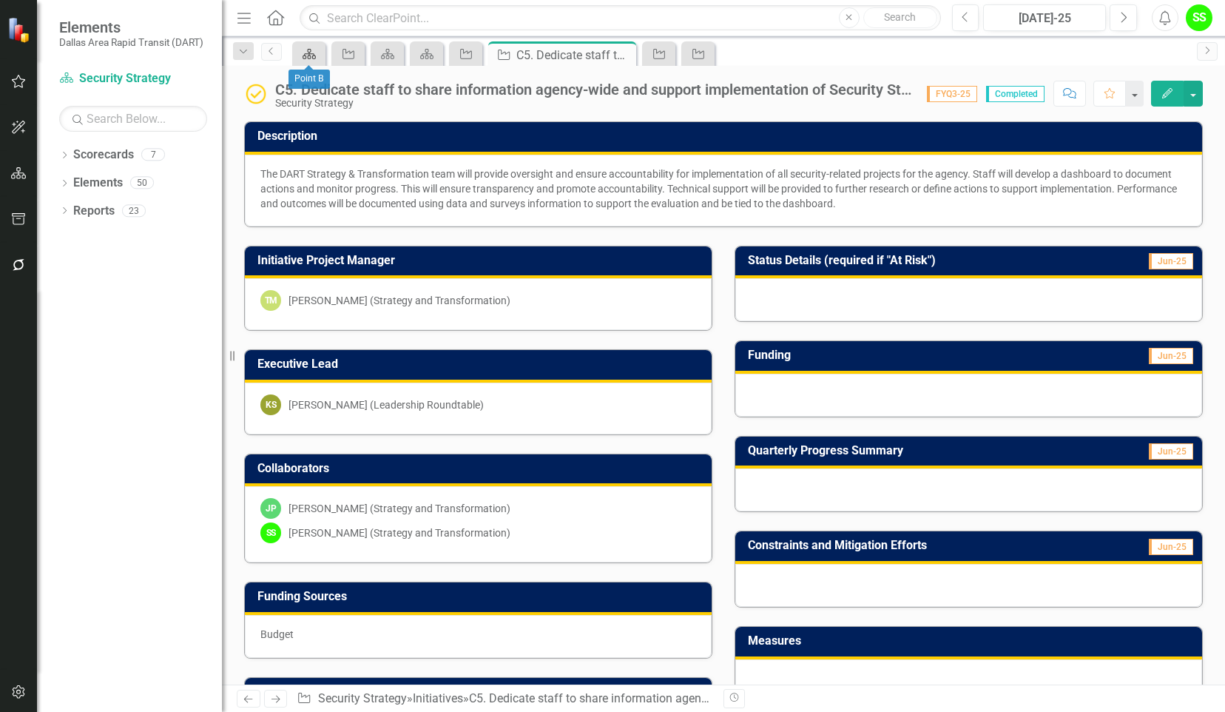
click at [307, 55] on icon "Scorecard" at bounding box center [309, 54] width 15 height 12
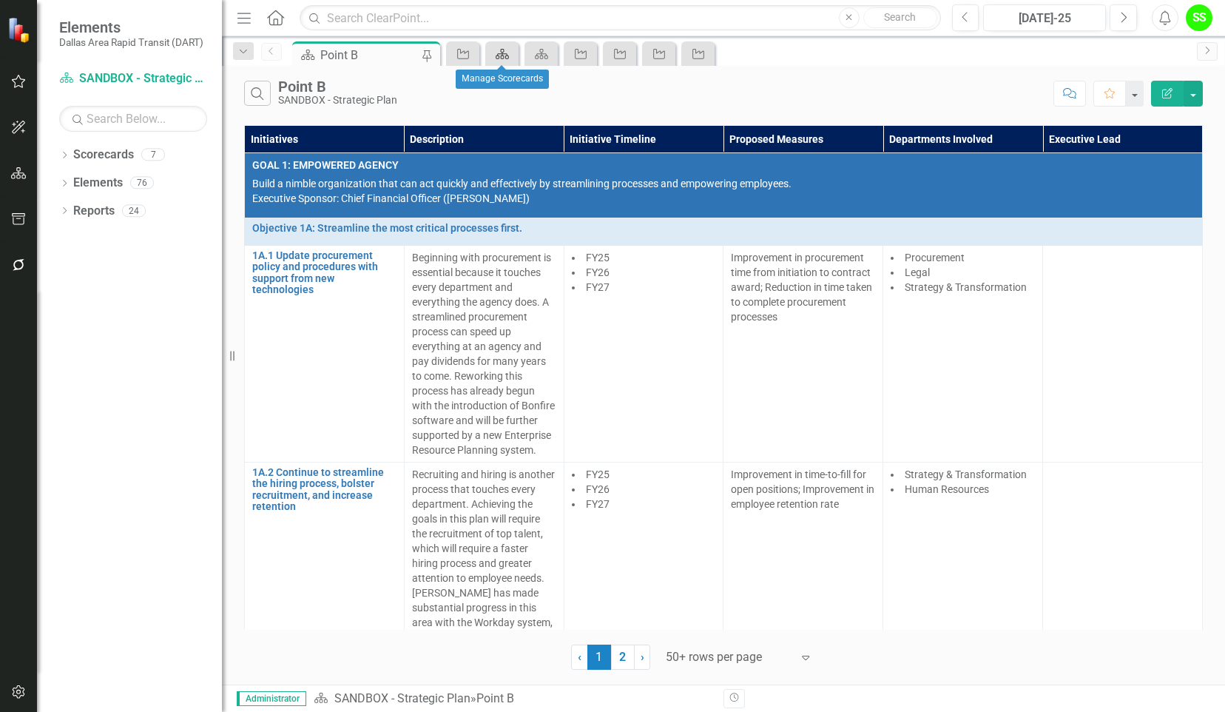
click at [504, 53] on icon "Scorecard" at bounding box center [502, 54] width 15 height 12
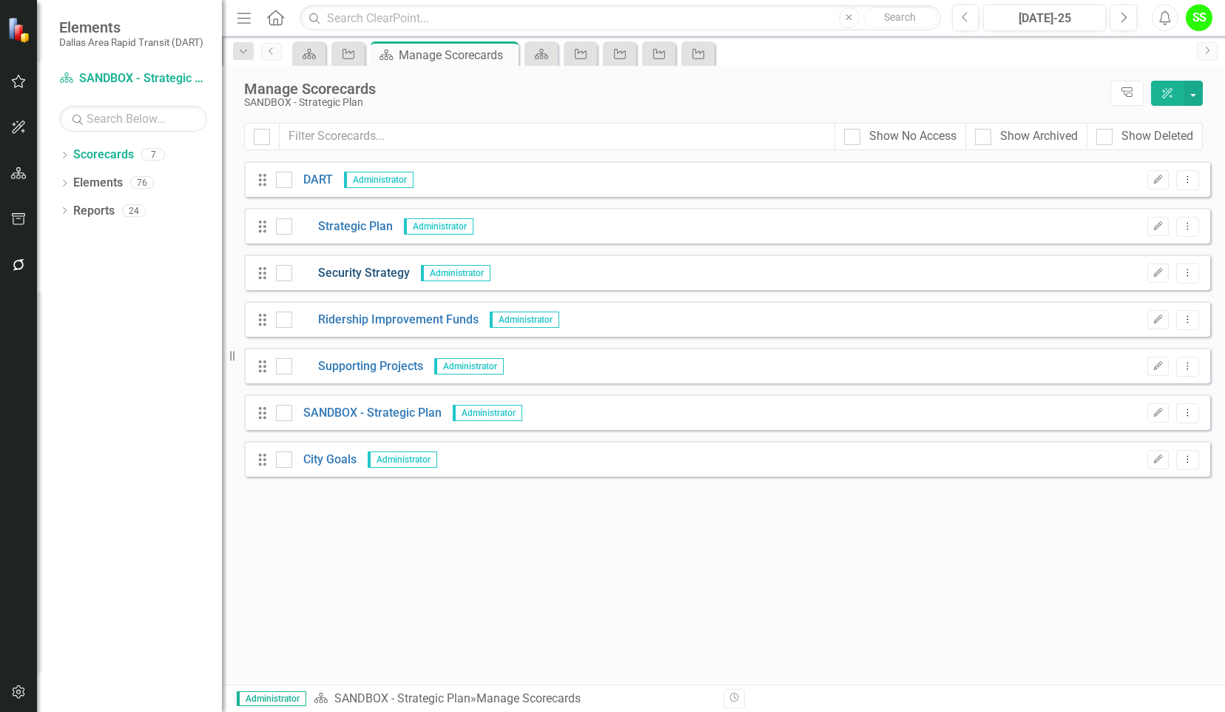
click at [357, 276] on link "Security Strategy" at bounding box center [351, 273] width 118 height 17
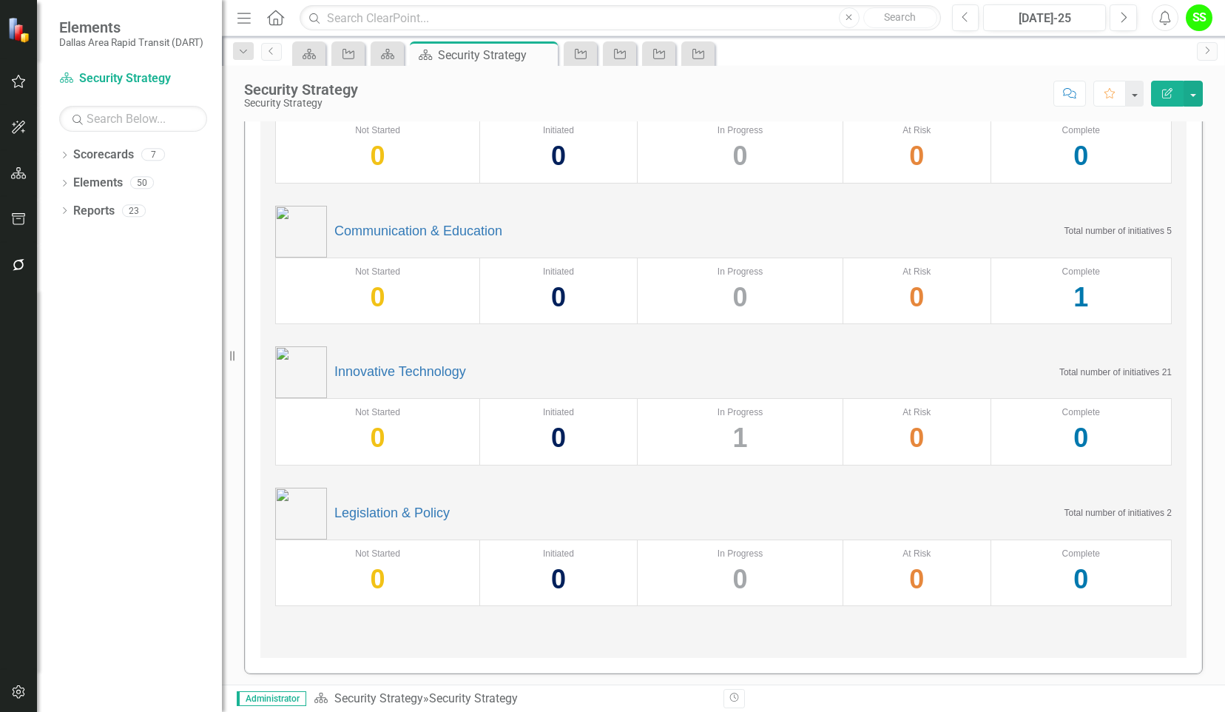
scroll to position [191, 0]
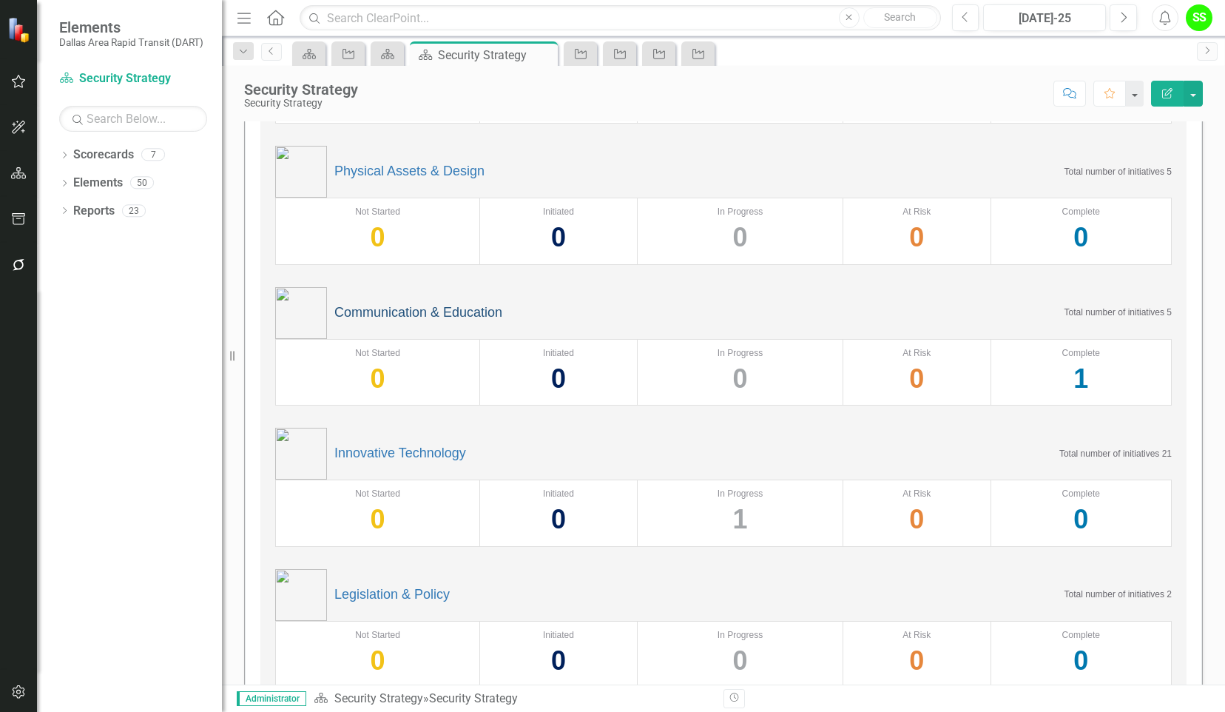
click at [395, 308] on link "Communication & Education" at bounding box center [418, 313] width 168 height 15
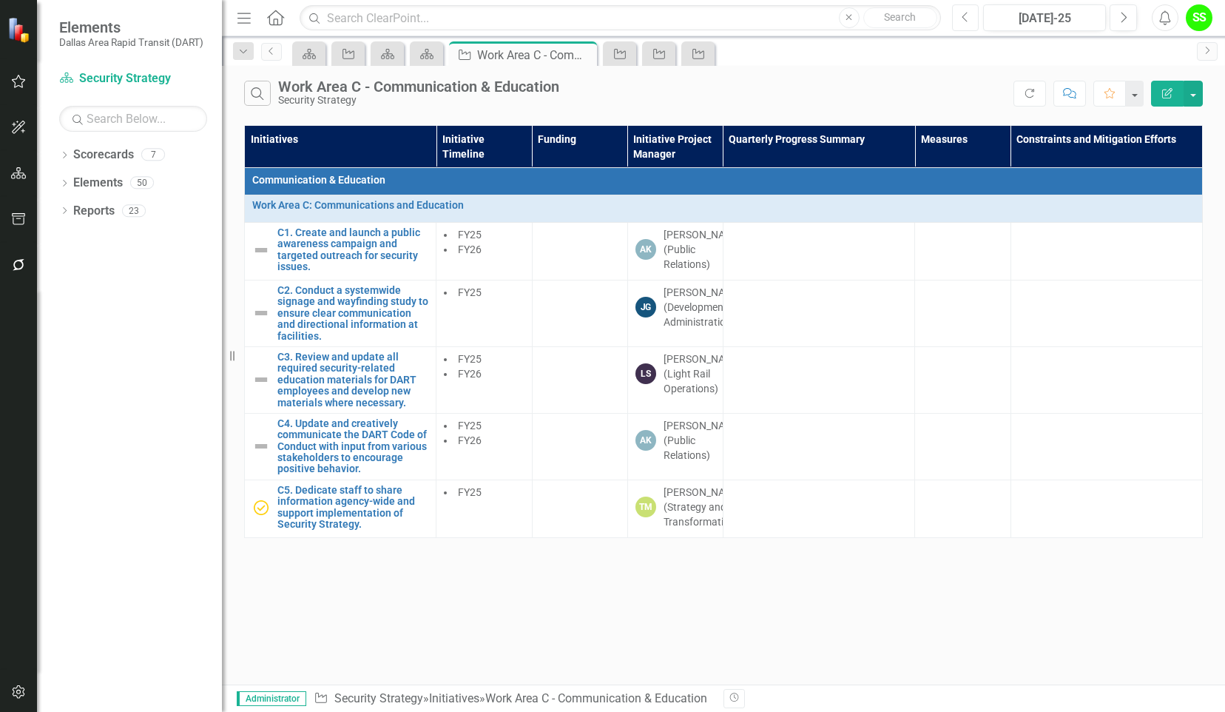
click at [967, 17] on icon "Previous" at bounding box center [966, 17] width 8 height 13
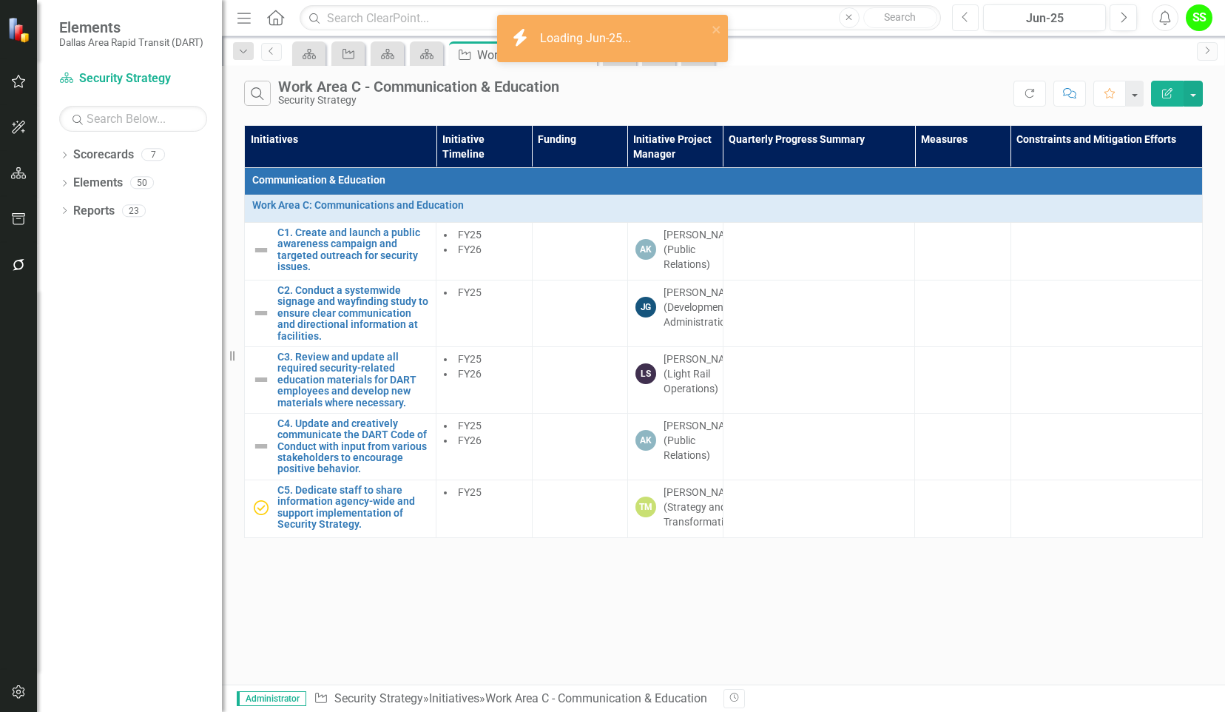
click at [967, 17] on icon "Previous" at bounding box center [966, 17] width 8 height 13
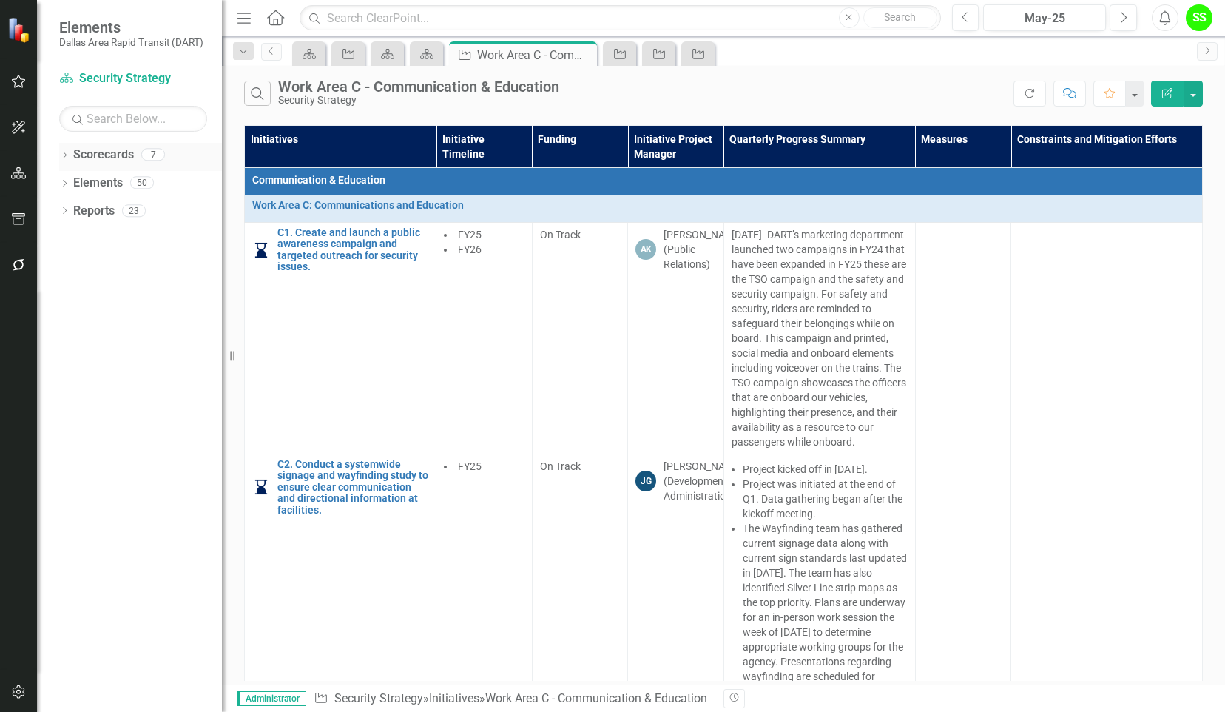
click at [107, 155] on link "Scorecards" at bounding box center [103, 154] width 61 height 17
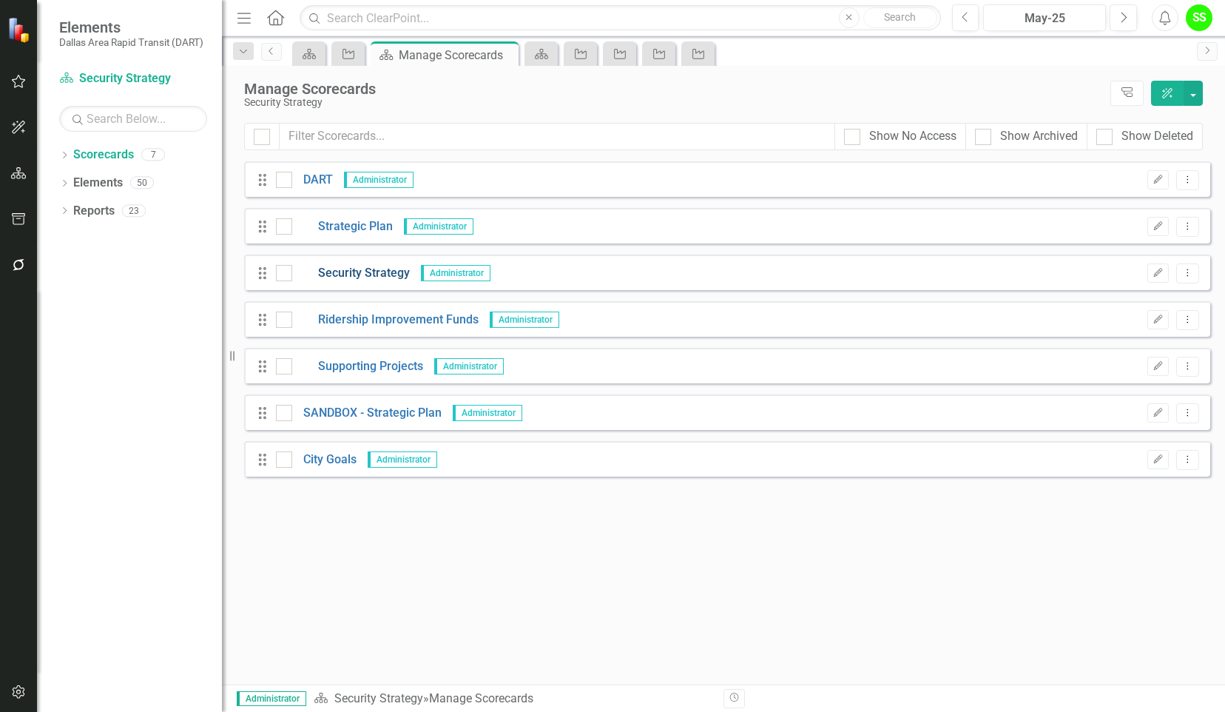
click at [386, 271] on link "Security Strategy" at bounding box center [351, 273] width 118 height 17
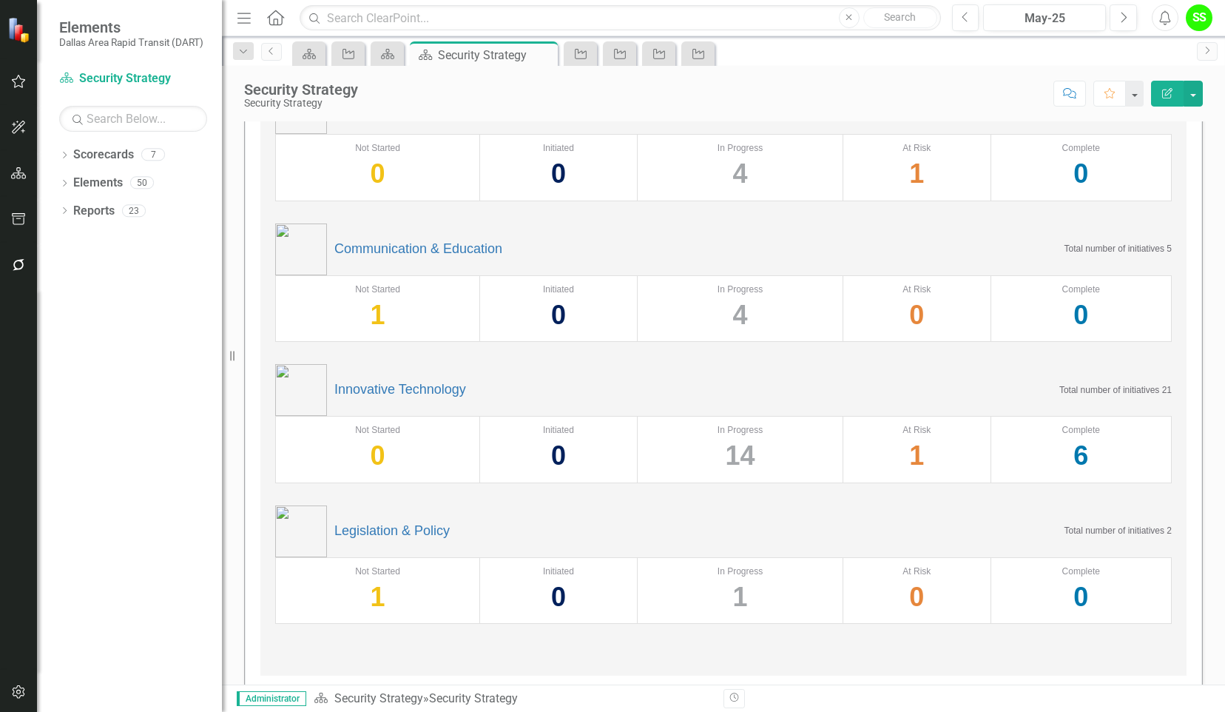
scroll to position [272, 0]
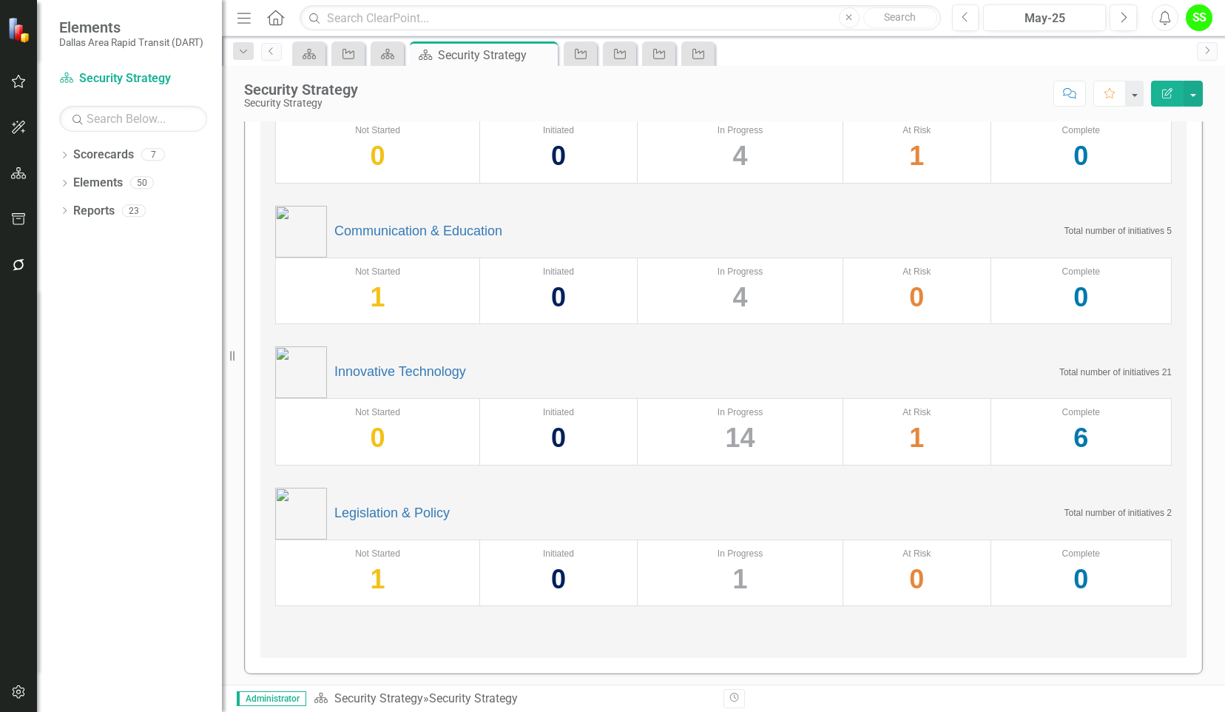
click at [1077, 431] on div "6" at bounding box center [1082, 438] width 166 height 38
click at [402, 371] on link "Innovative Technology" at bounding box center [400, 372] width 132 height 15
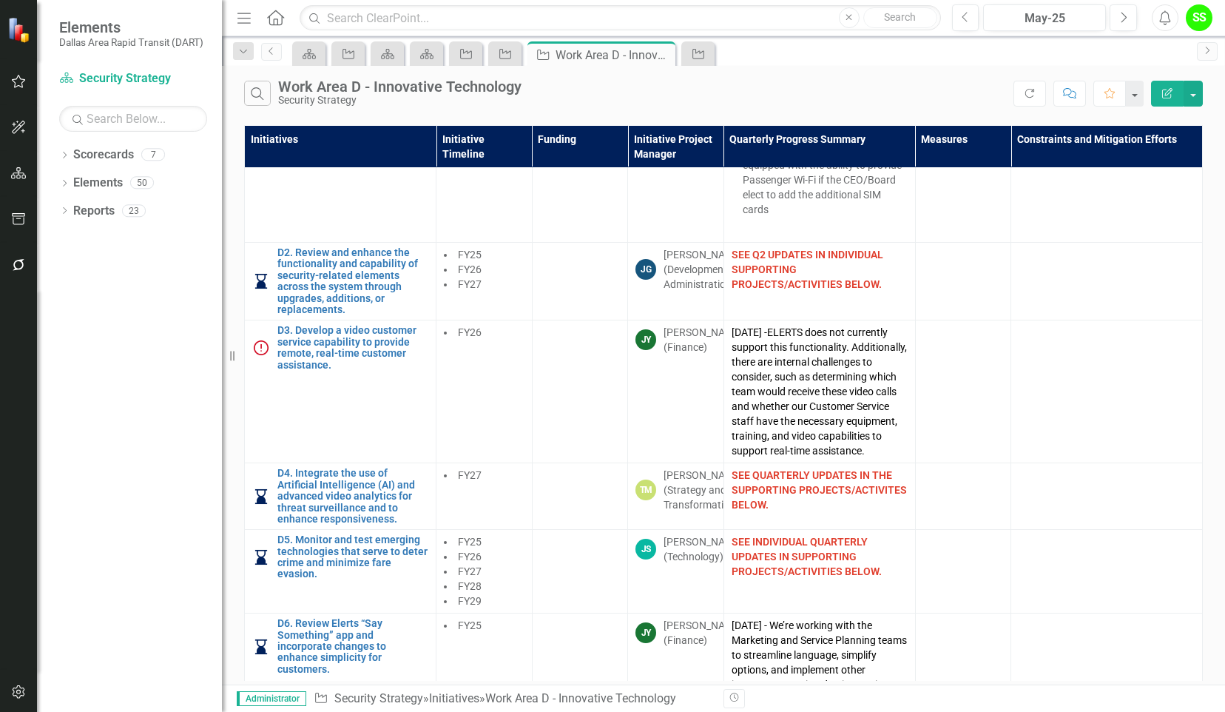
scroll to position [470, 0]
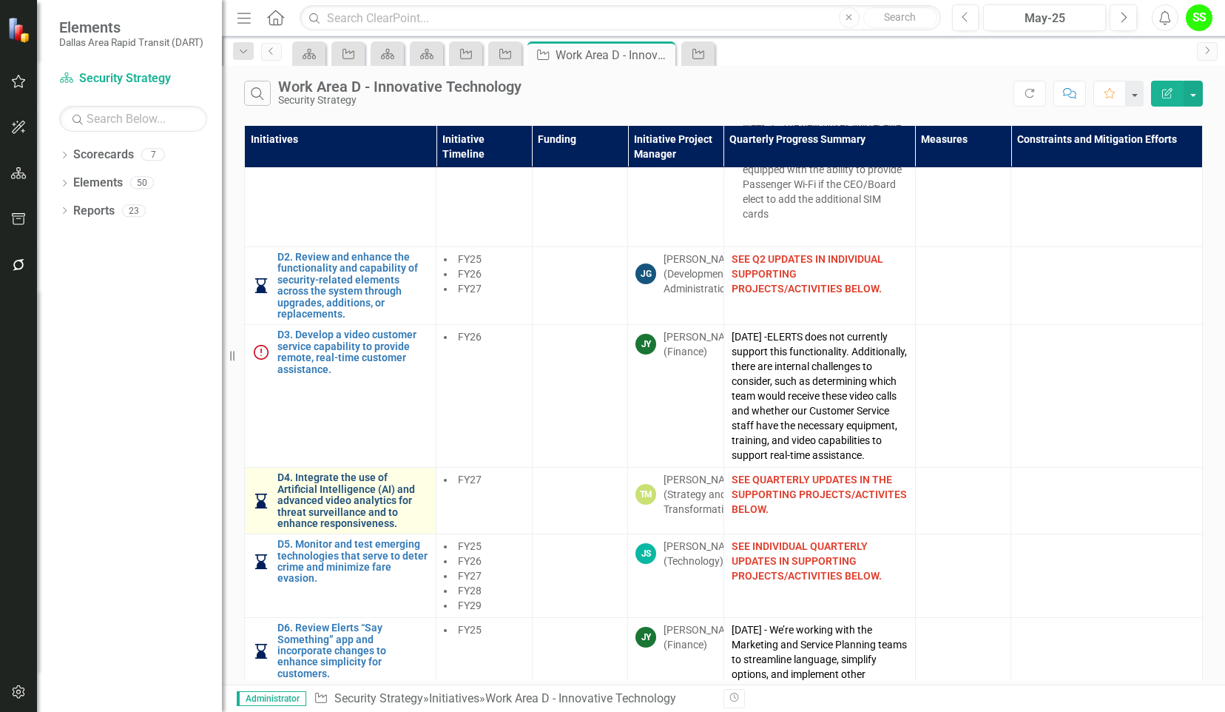
click at [312, 482] on link "D4. Integrate the use of Artificial Intelligence (AI) and advanced video analyt…" at bounding box center [352, 500] width 151 height 57
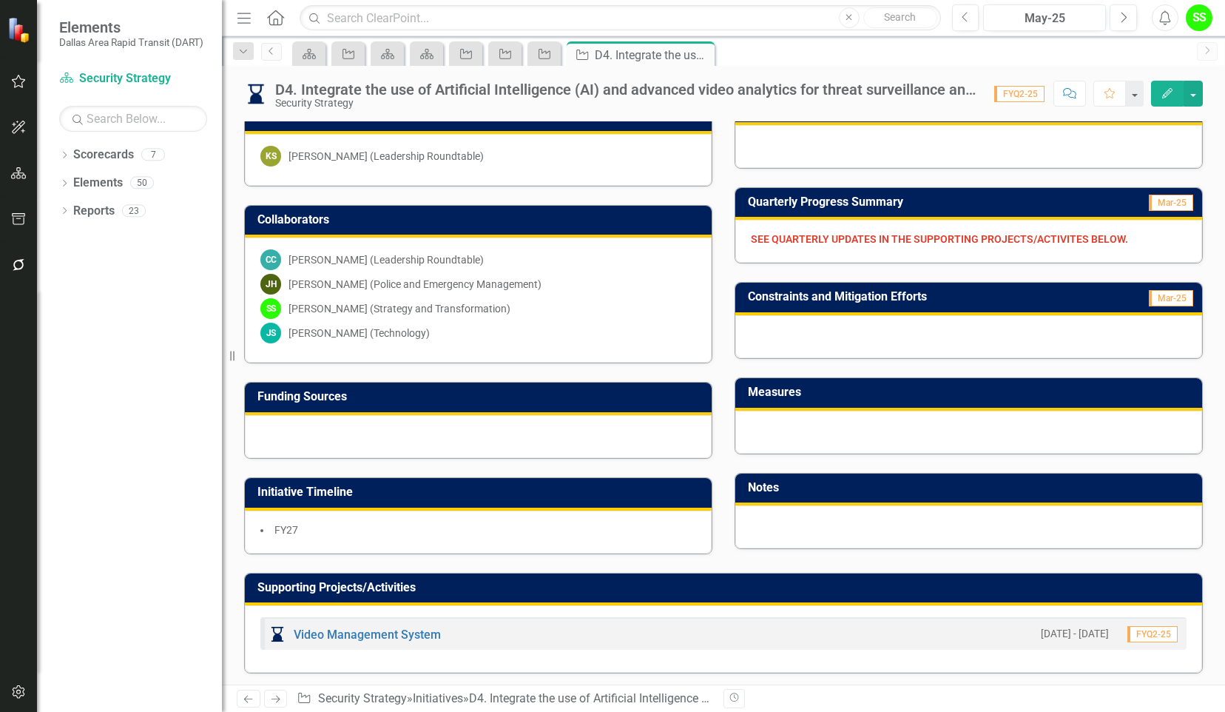
scroll to position [385, 0]
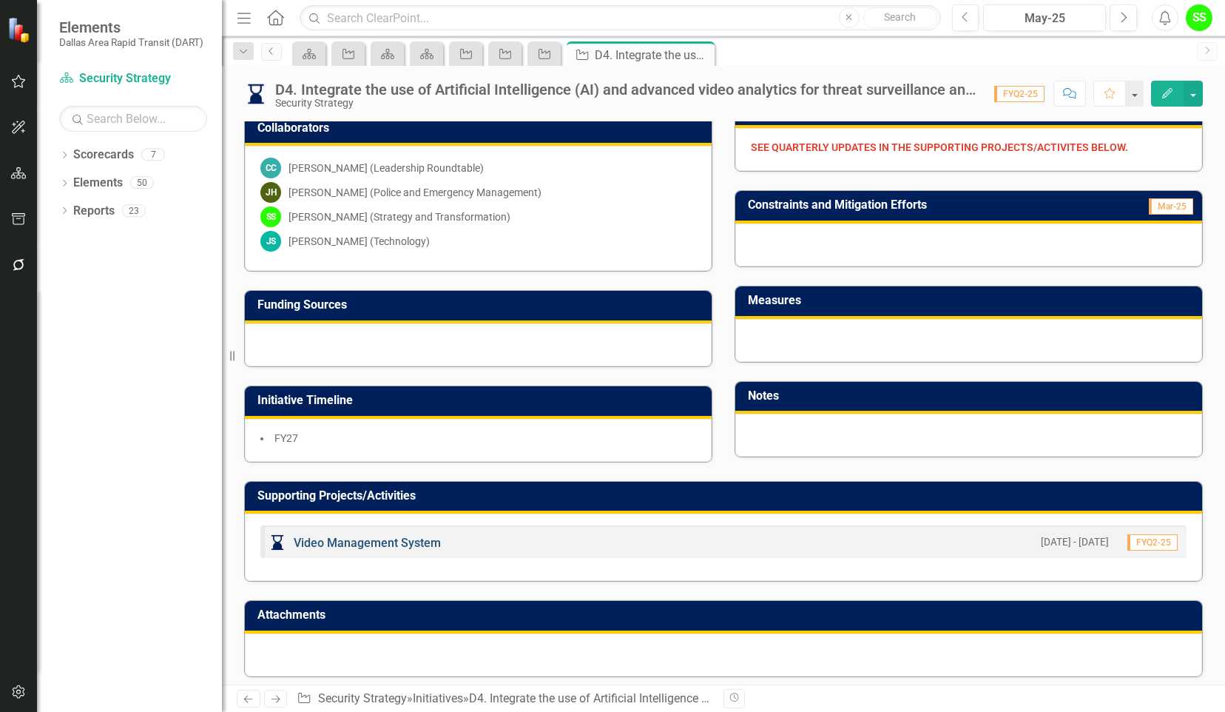
click at [351, 537] on link "Video Management System" at bounding box center [367, 543] width 147 height 14
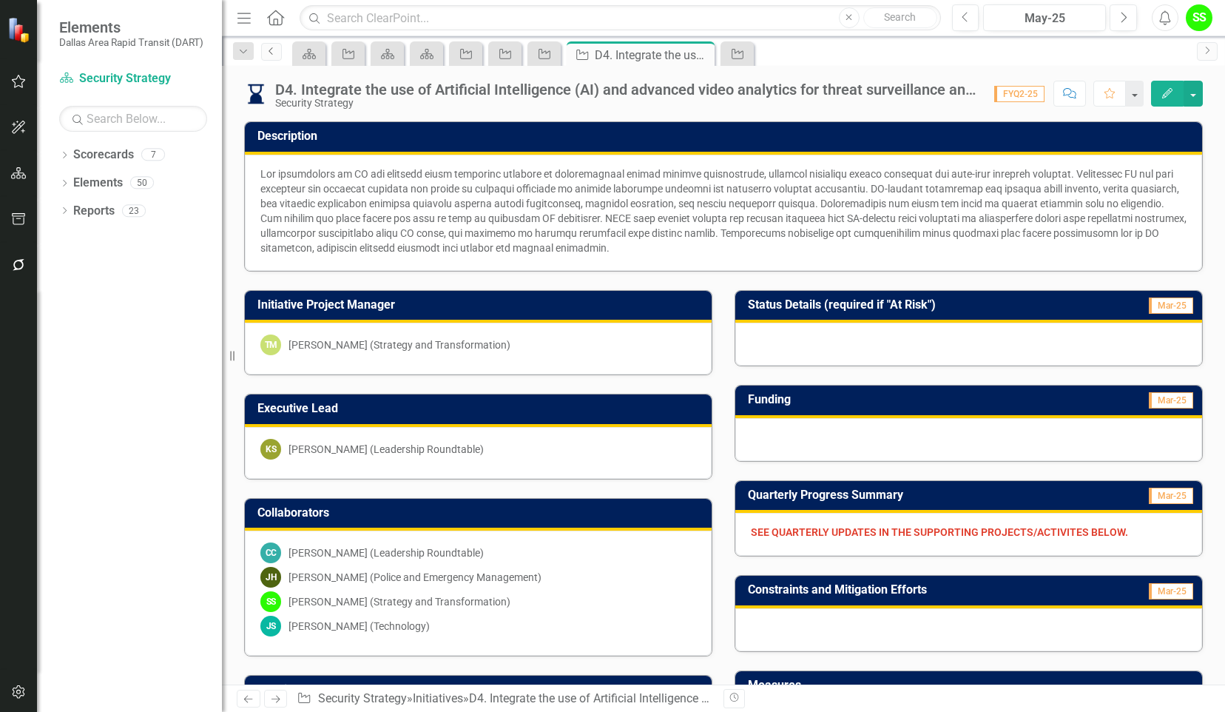
click at [277, 50] on link "Previous" at bounding box center [271, 52] width 21 height 18
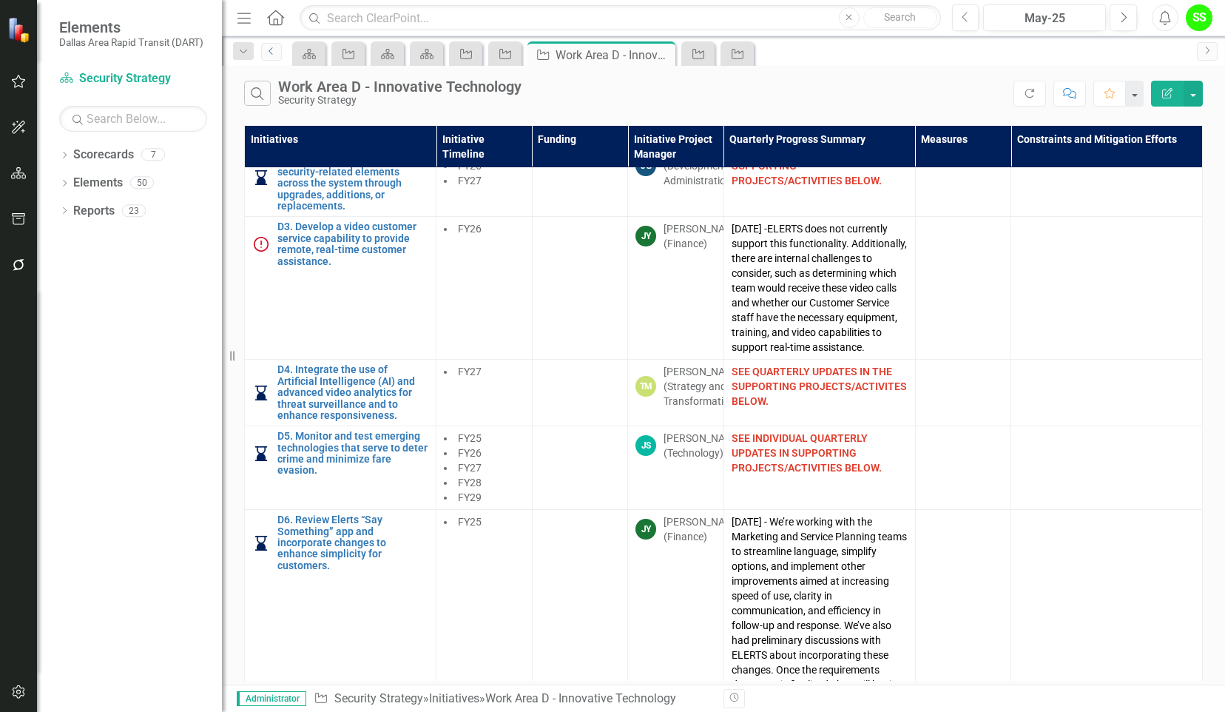
scroll to position [583, 0]
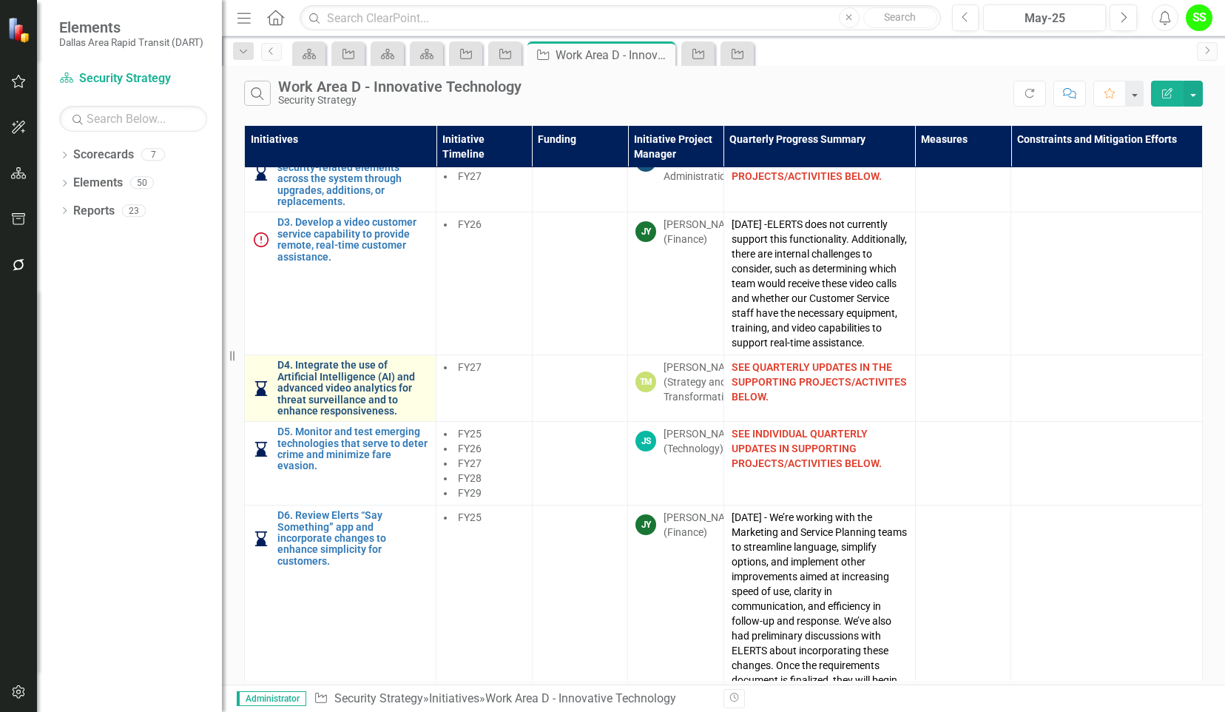
click at [307, 368] on link "D4. Integrate the use of Artificial Intelligence (AI) and advanced video analyt…" at bounding box center [352, 387] width 151 height 57
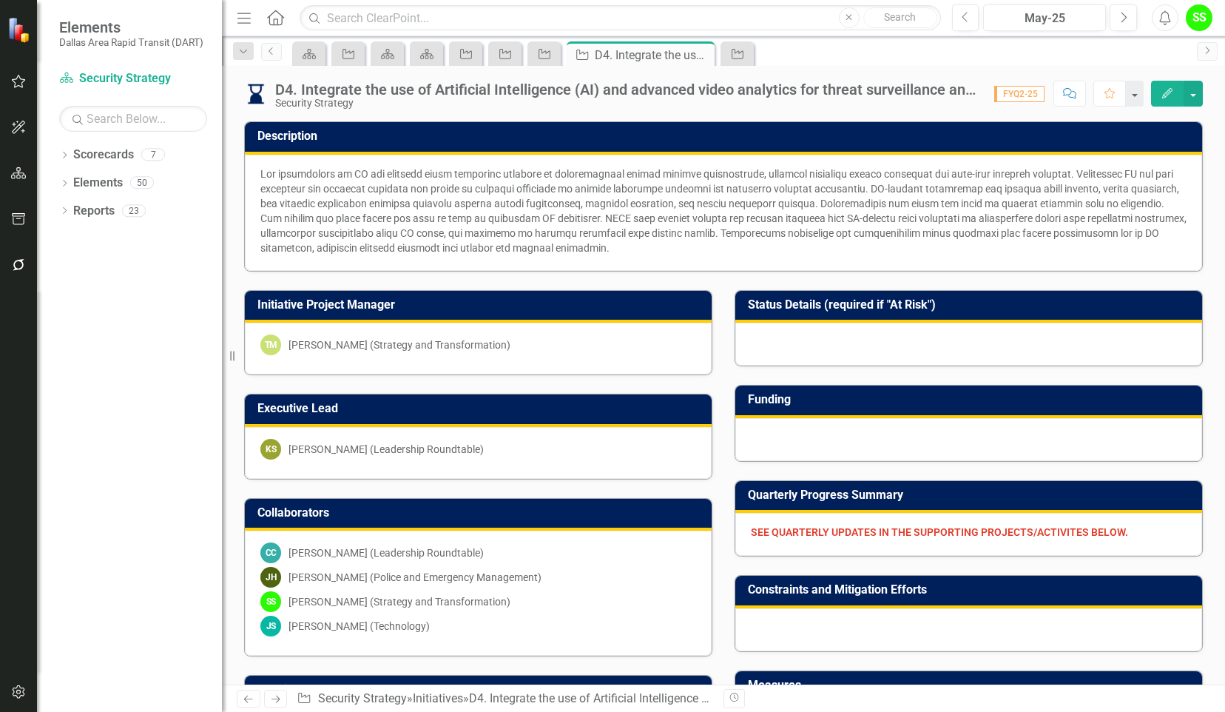
click at [307, 368] on div "TM [PERSON_NAME] (Strategy and Transformation)" at bounding box center [478, 349] width 467 height 52
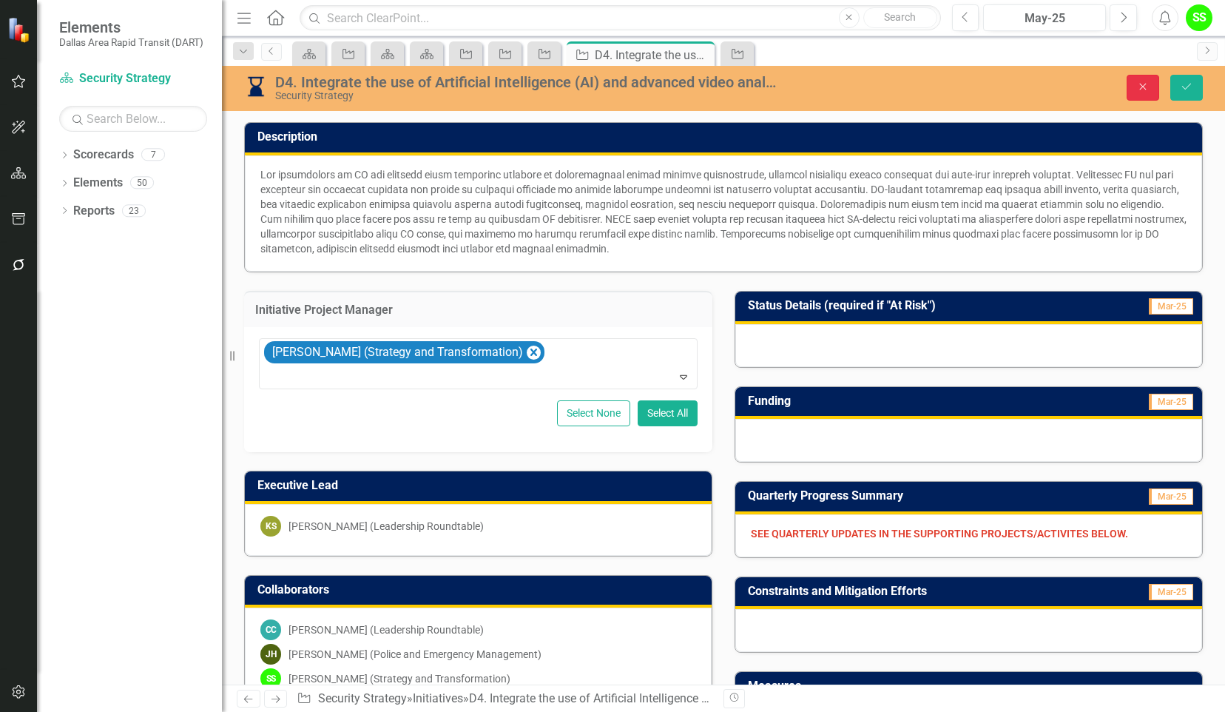
click at [1148, 87] on icon "Close" at bounding box center [1142, 86] width 13 height 10
